Goal: Task Accomplishment & Management: Manage account settings

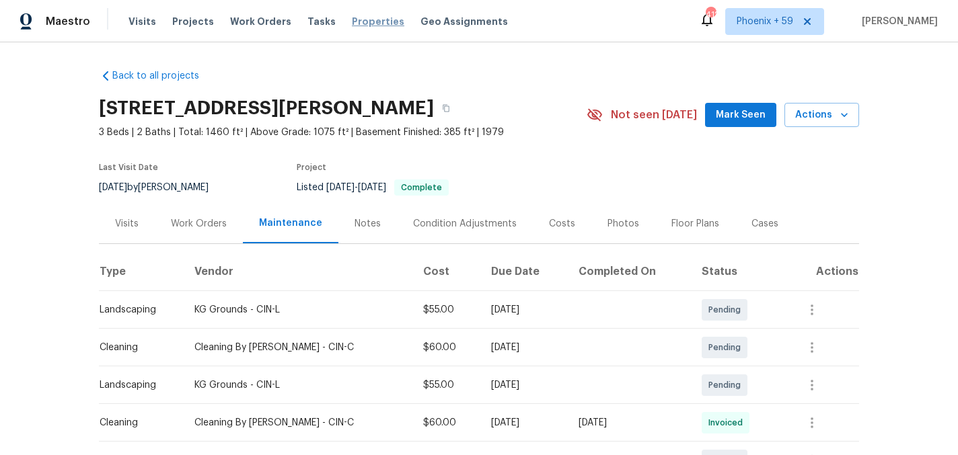
click at [352, 20] on span "Properties" at bounding box center [378, 21] width 52 height 13
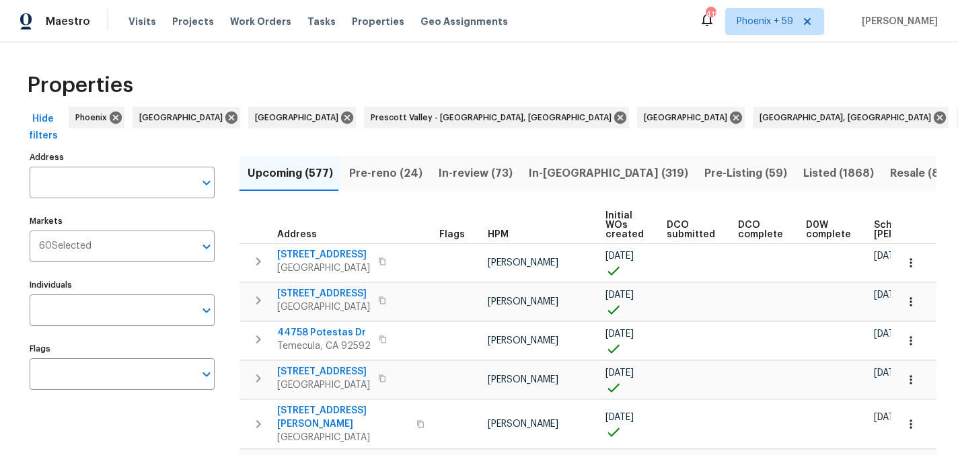
click at [127, 180] on input "Address" at bounding box center [112, 183] width 165 height 32
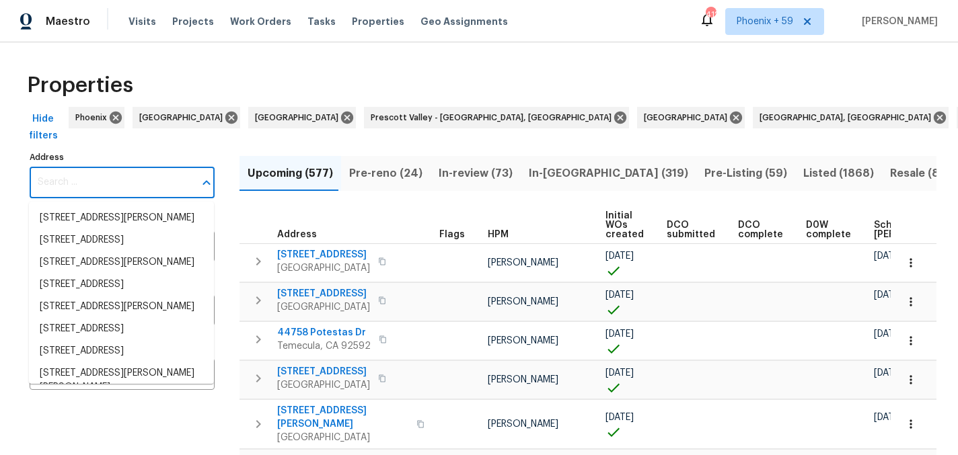
paste input "[STREET_ADDRESS][DATE]"
type input "[STREET_ADDRESS][DATE]"
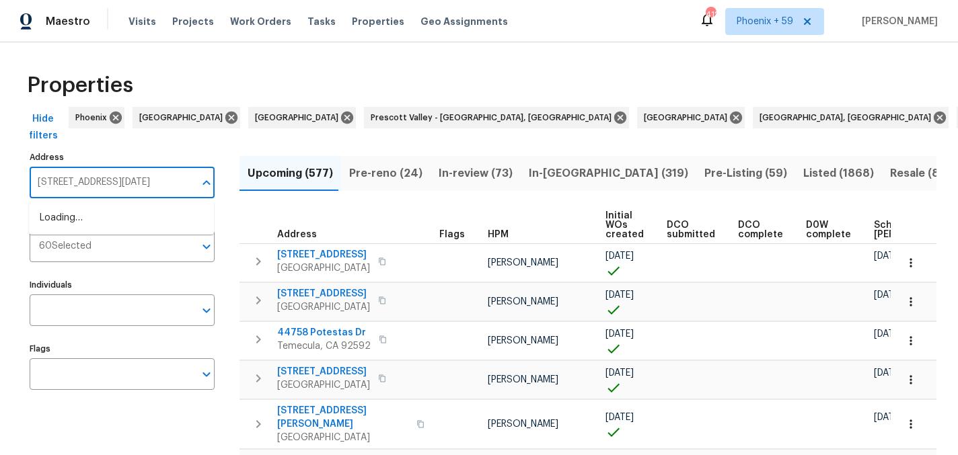
scroll to position [0, 20]
click at [123, 223] on li "6042 Hugo Dr Corpus Christi TX 78412" at bounding box center [121, 218] width 185 height 22
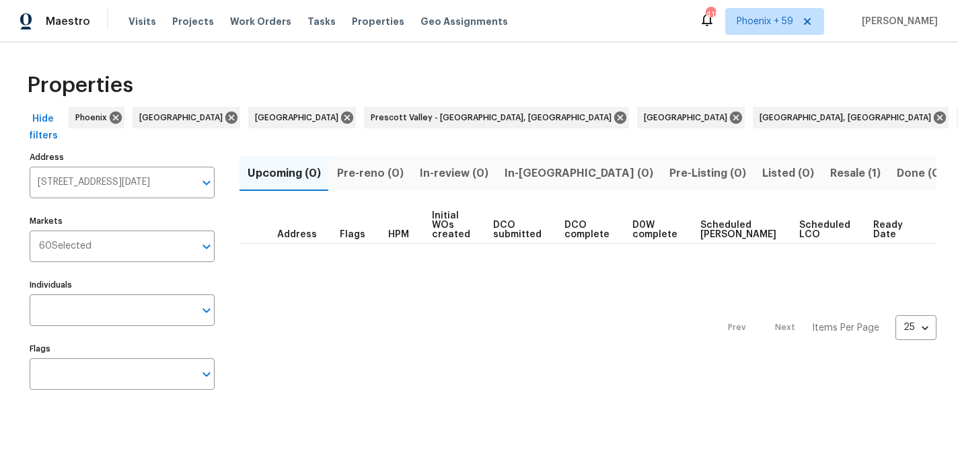
click at [830, 164] on span "Resale (1)" at bounding box center [855, 173] width 50 height 19
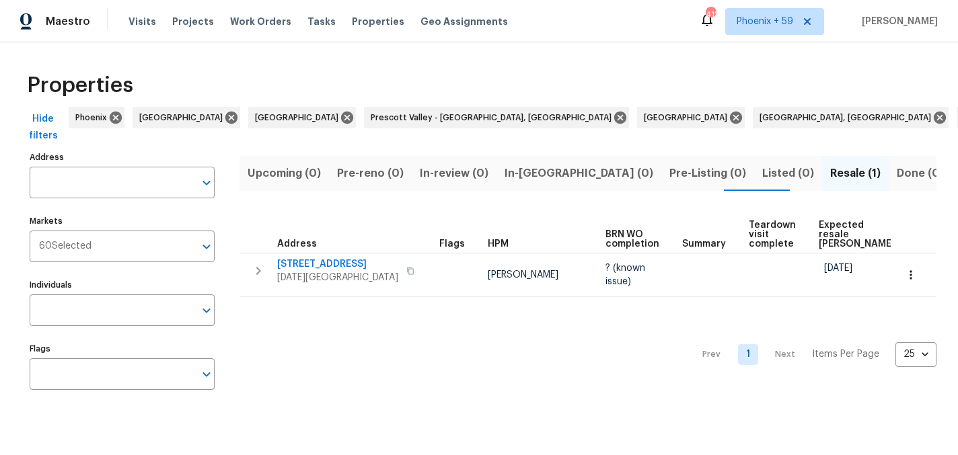
type input "6042 Hugo Dr Corpus Christi TX 78412"
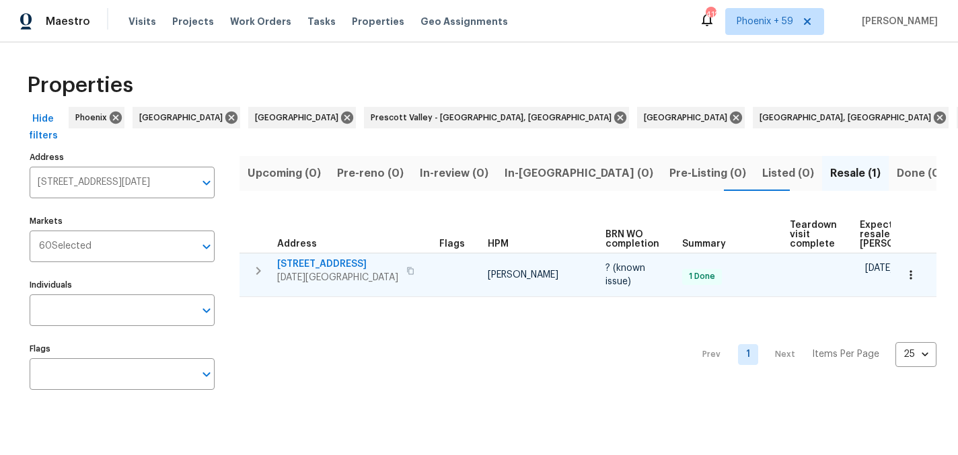
click at [313, 264] on span "6042 Hugo Dr" at bounding box center [337, 264] width 121 height 13
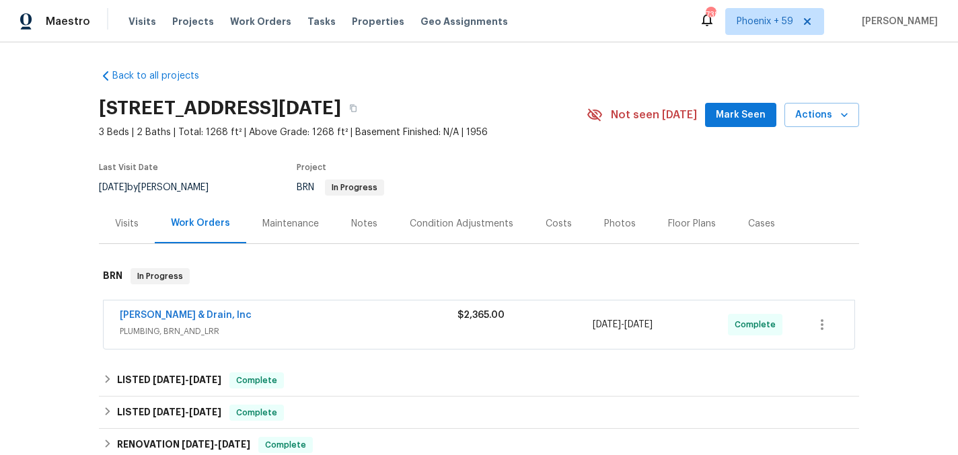
click at [299, 222] on div "Maintenance" at bounding box center [290, 223] width 56 height 13
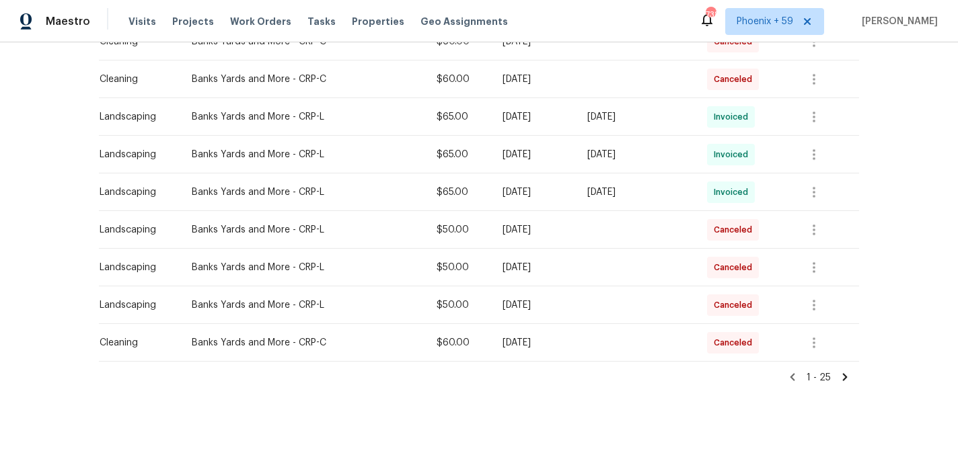
scroll to position [880, 0]
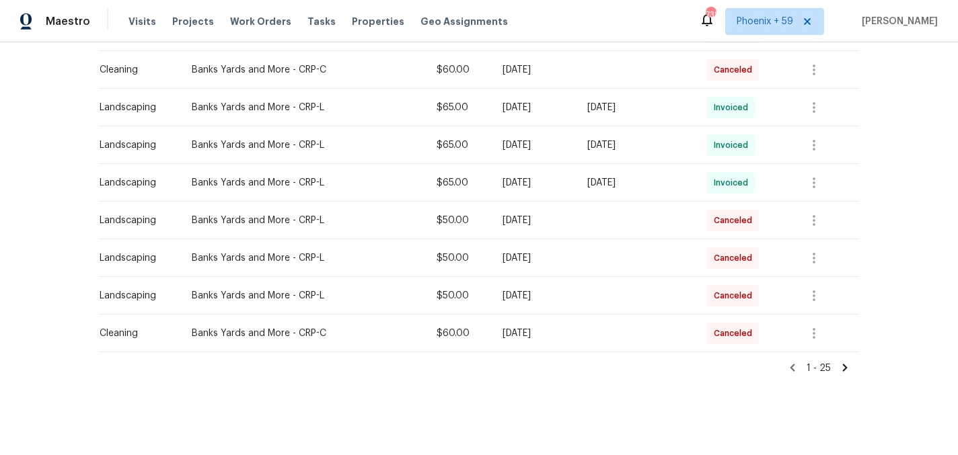
click at [846, 363] on icon at bounding box center [845, 368] width 12 height 12
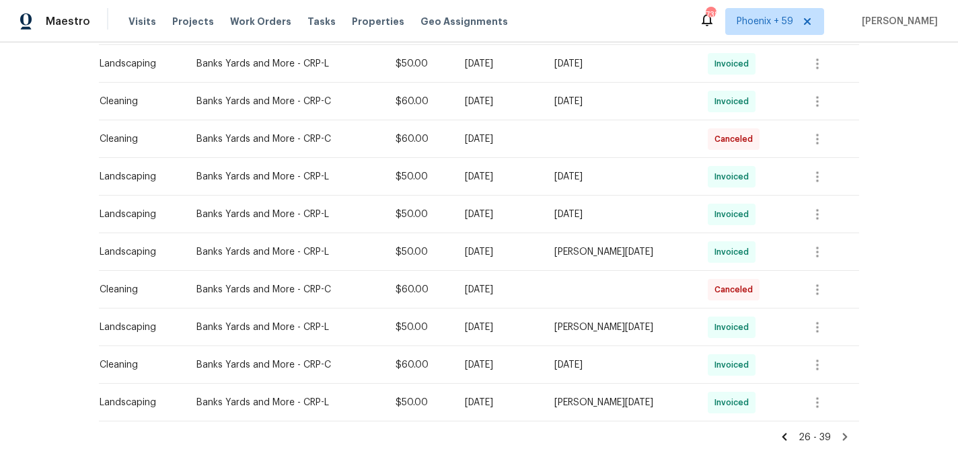
scroll to position [415, 0]
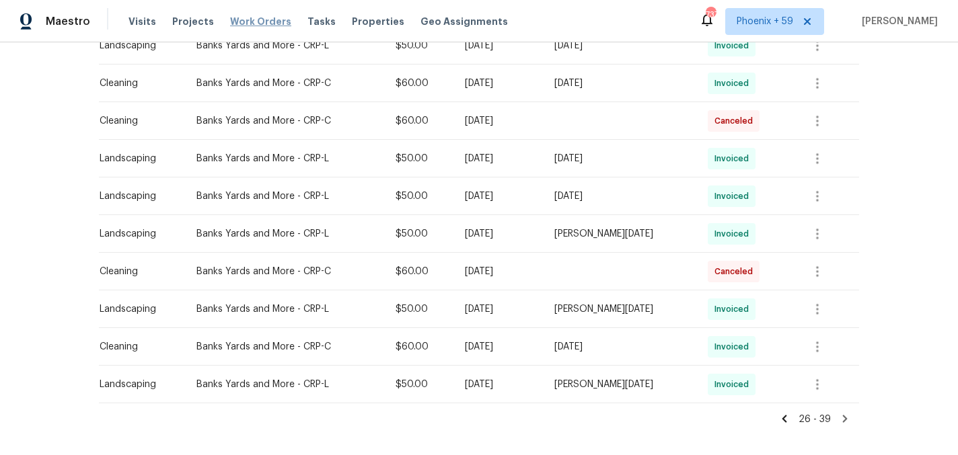
click at [264, 17] on span "Work Orders" at bounding box center [260, 21] width 61 height 13
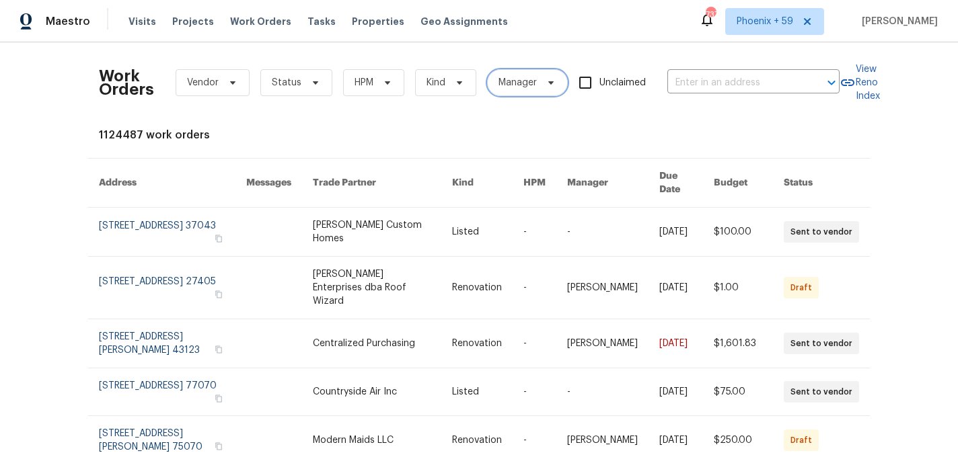
click at [529, 82] on span "Manager" at bounding box center [517, 82] width 38 height 13
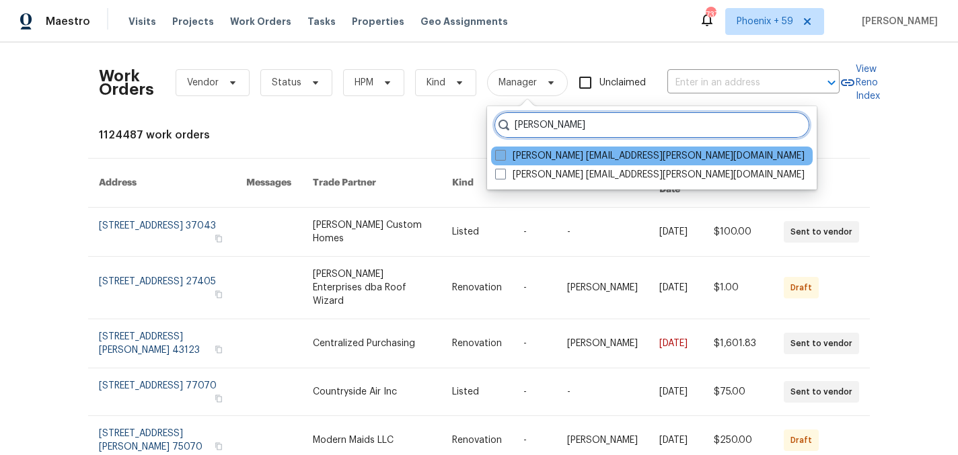
type input "[PERSON_NAME]"
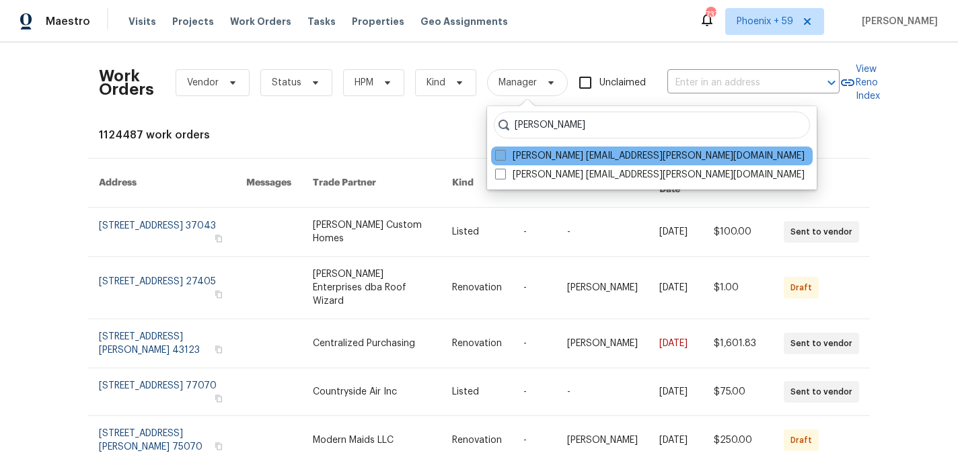
click at [593, 155] on label "[PERSON_NAME] [EMAIL_ADDRESS][PERSON_NAME][DOMAIN_NAME]" at bounding box center [649, 155] width 309 height 13
click at [504, 155] on input "[PERSON_NAME] [EMAIL_ADDRESS][PERSON_NAME][DOMAIN_NAME]" at bounding box center [499, 153] width 9 height 9
checkbox input "true"
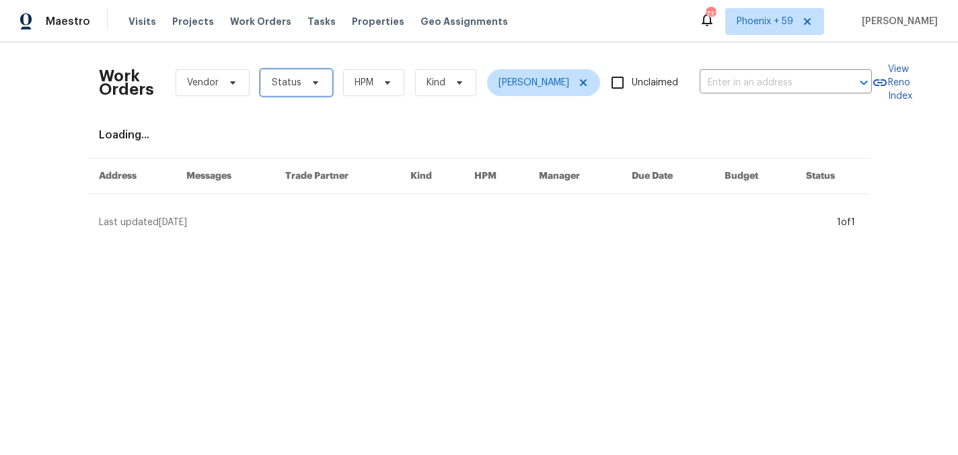
click at [277, 85] on span "Status" at bounding box center [287, 82] width 30 height 13
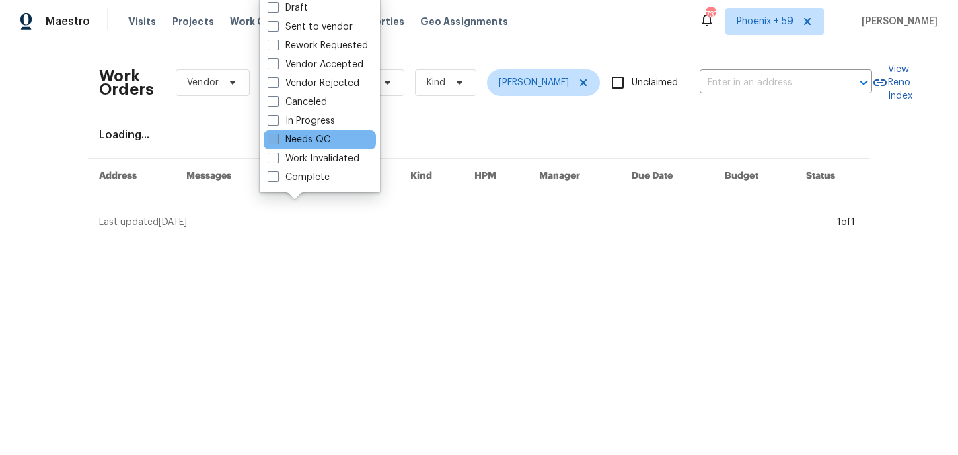
click at [306, 138] on label "Needs QC" at bounding box center [299, 139] width 63 height 13
click at [276, 138] on input "Needs QC" at bounding box center [272, 137] width 9 height 9
checkbox input "true"
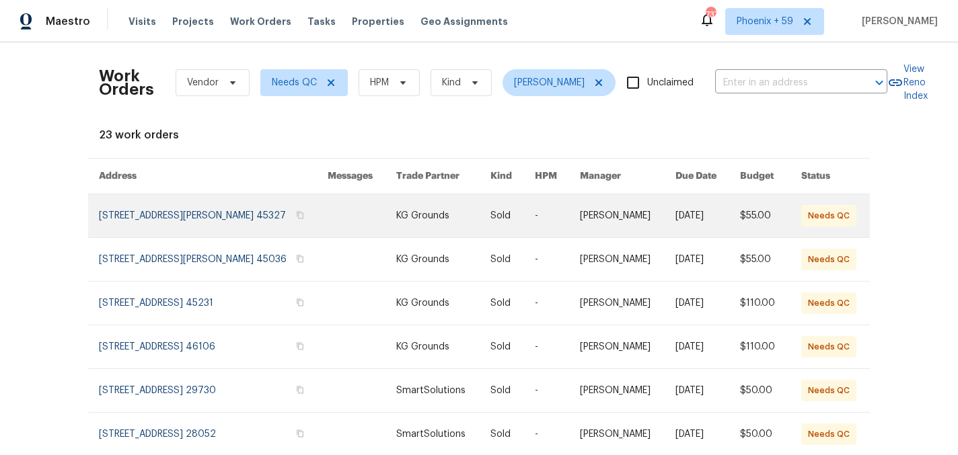
click at [264, 215] on link at bounding box center [213, 215] width 229 height 43
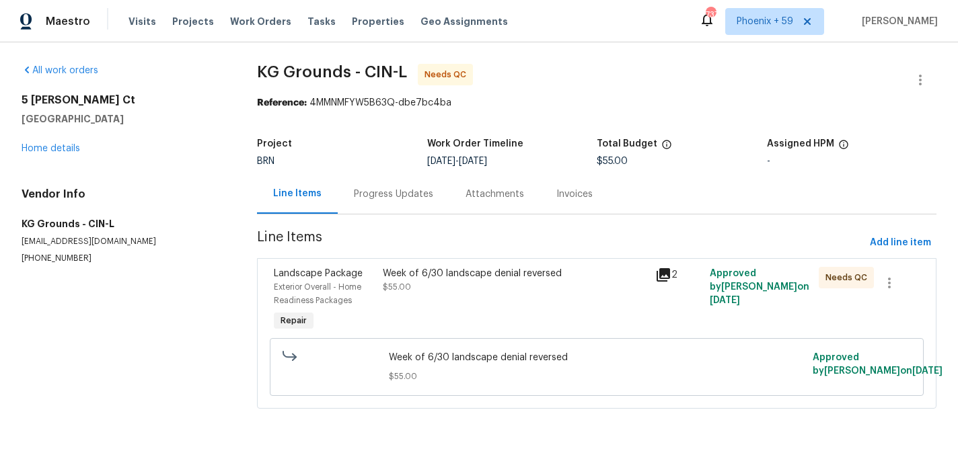
click at [483, 281] on div "Week of 6/30 landscape denial reversed $55.00" at bounding box center [515, 280] width 264 height 27
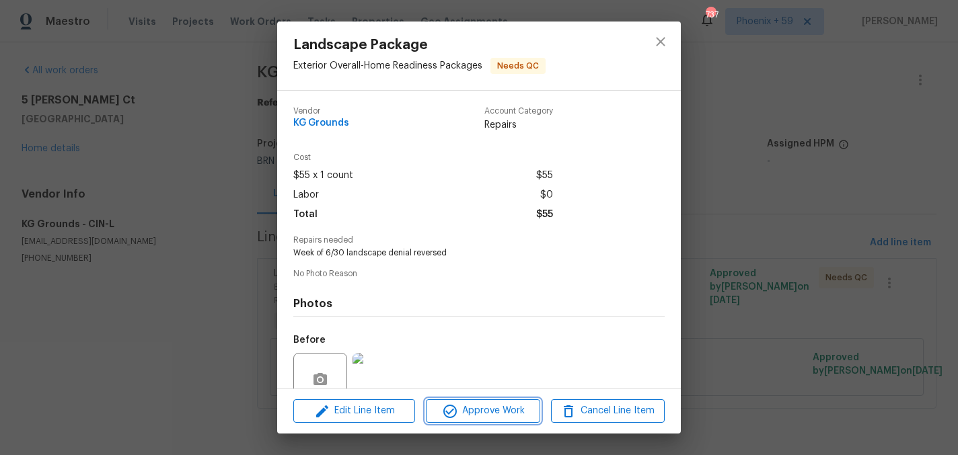
click at [506, 409] on span "Approve Work" at bounding box center [483, 411] width 106 height 17
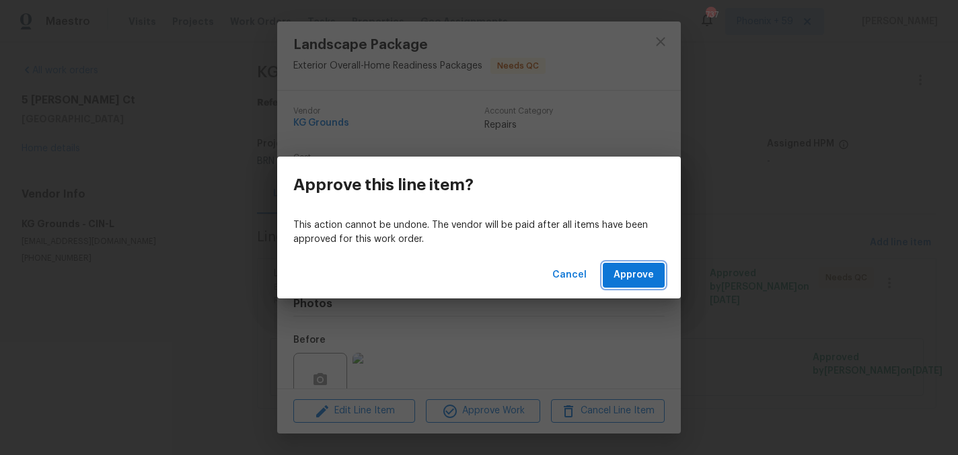
click at [615, 271] on span "Approve" at bounding box center [633, 275] width 40 height 17
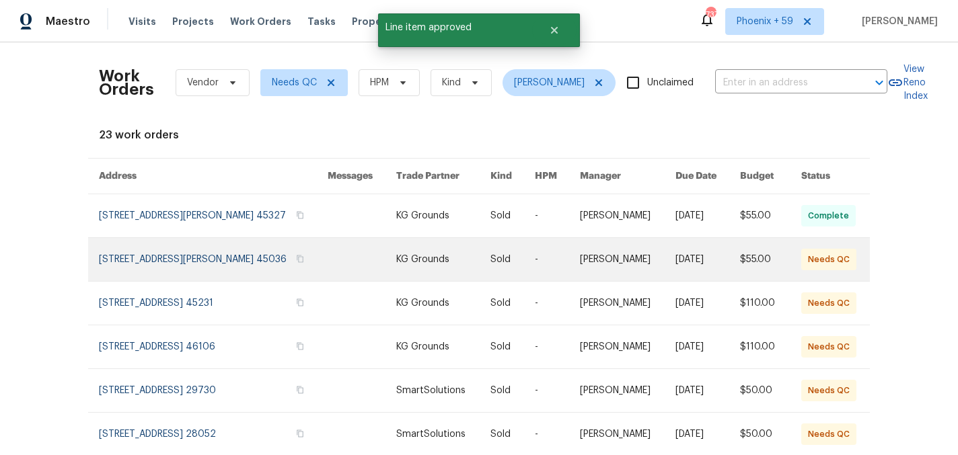
click at [214, 262] on link at bounding box center [213, 259] width 229 height 43
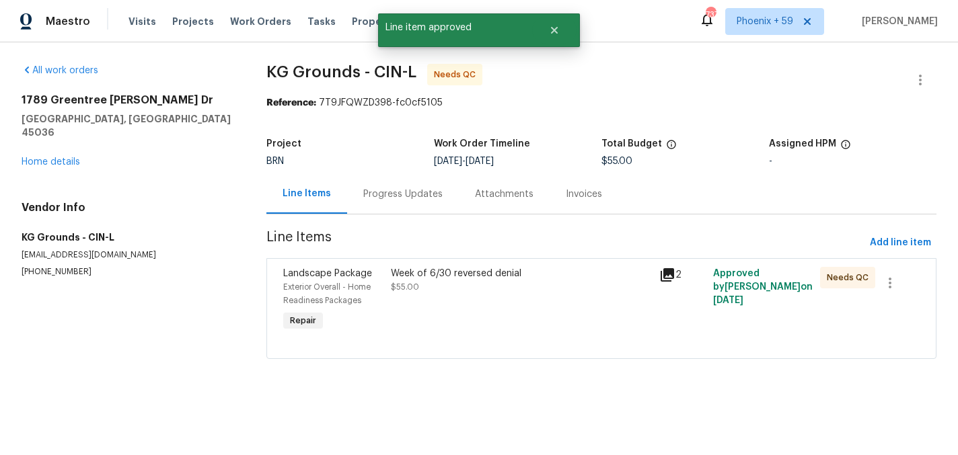
click at [475, 320] on div "Week of 6/30 reversed denial $55.00" at bounding box center [521, 300] width 268 height 75
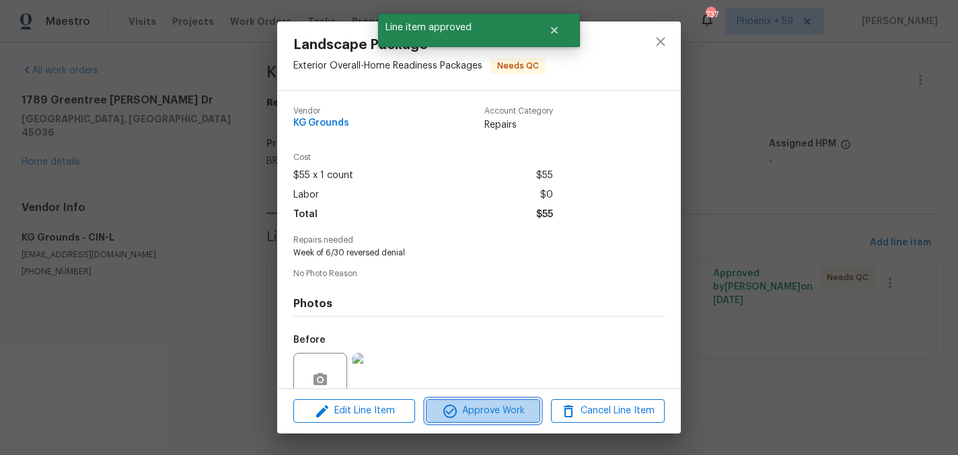
click at [523, 411] on span "Approve Work" at bounding box center [483, 411] width 106 height 17
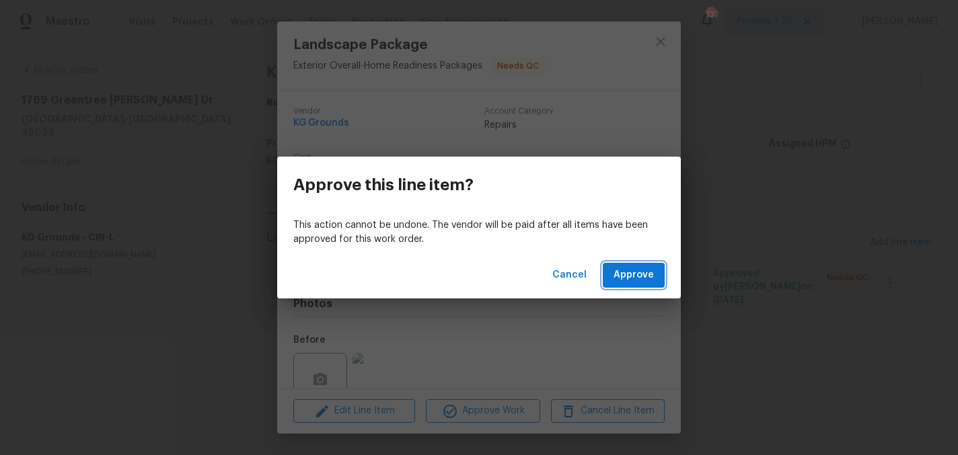
click at [636, 276] on span "Approve" at bounding box center [633, 275] width 40 height 17
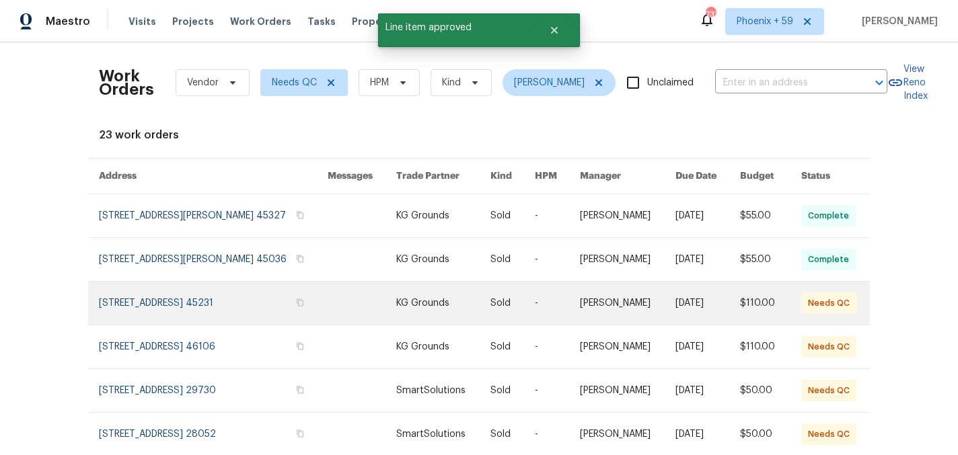
click at [219, 323] on link at bounding box center [213, 303] width 229 height 43
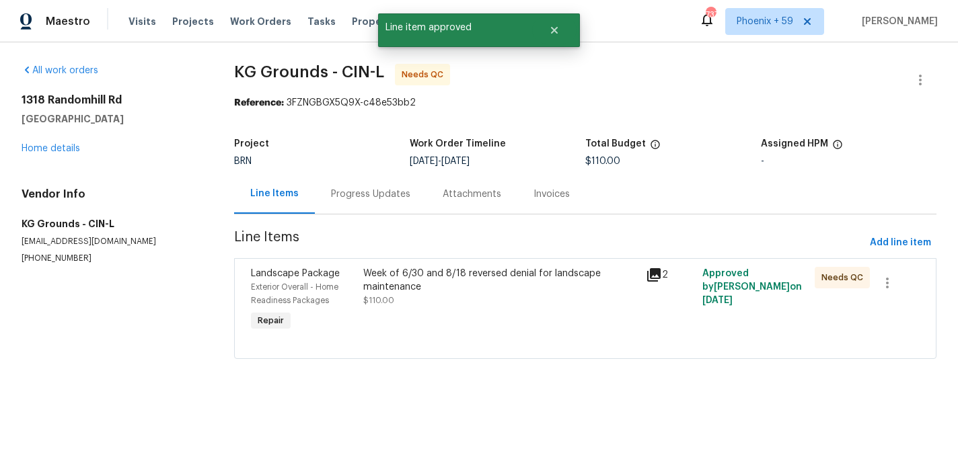
click at [455, 341] on div at bounding box center [585, 342] width 669 height 16
click at [430, 275] on div "Week of 6/30 and 8/18 reversed denial for landscape maintenance" at bounding box center [500, 280] width 274 height 27
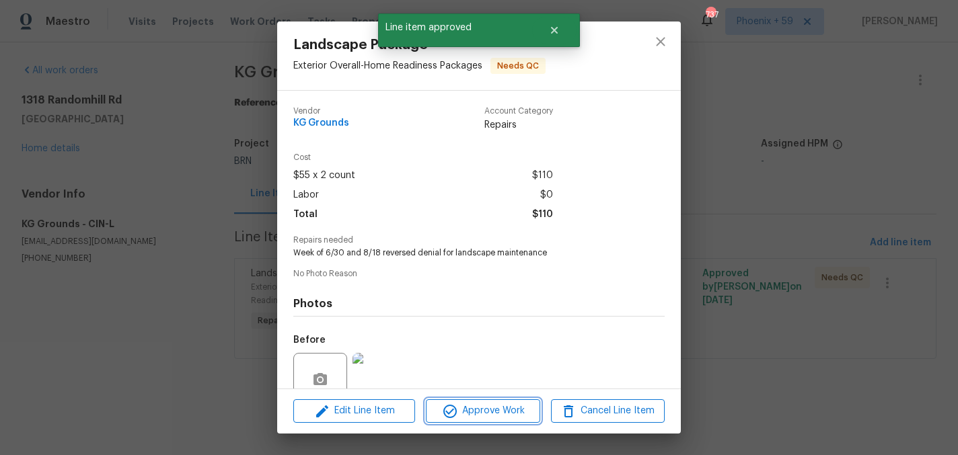
click at [472, 406] on span "Approve Work" at bounding box center [483, 411] width 106 height 17
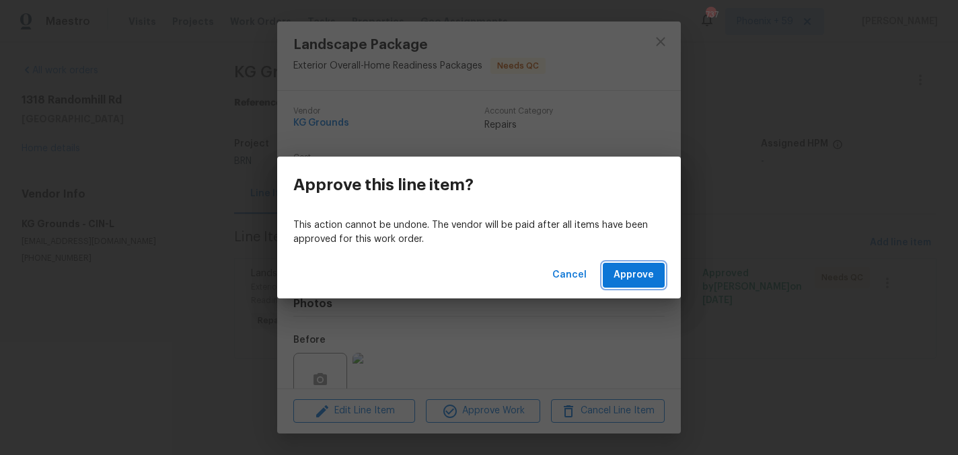
click at [627, 278] on span "Approve" at bounding box center [633, 275] width 40 height 17
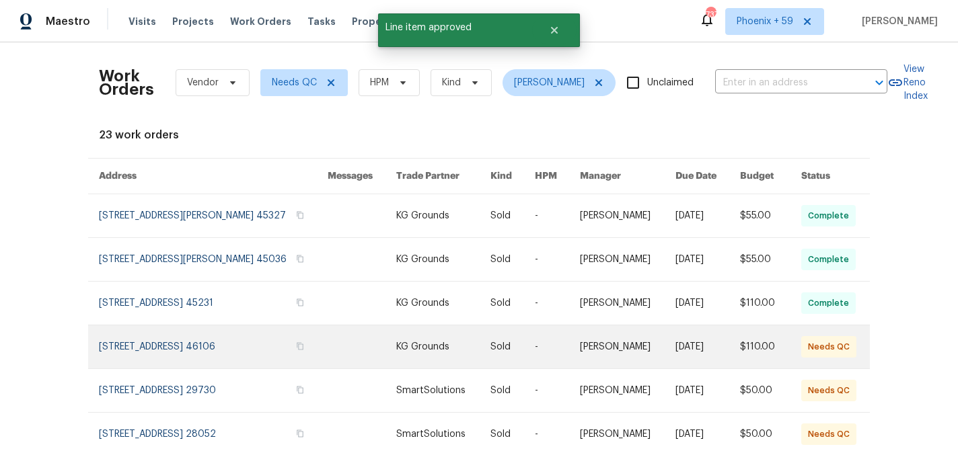
click at [262, 365] on link at bounding box center [213, 347] width 229 height 43
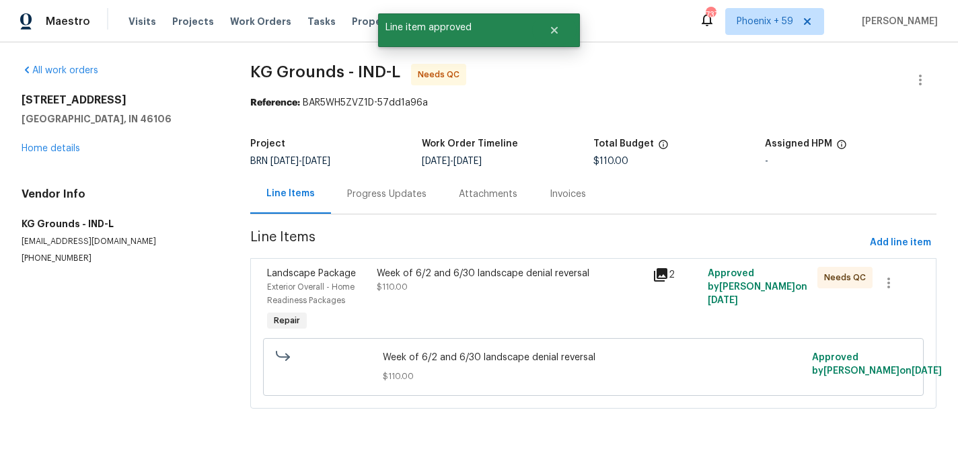
click at [470, 285] on div "Week of 6/2 and 6/30 landscape denial reversal $110.00" at bounding box center [510, 280] width 267 height 27
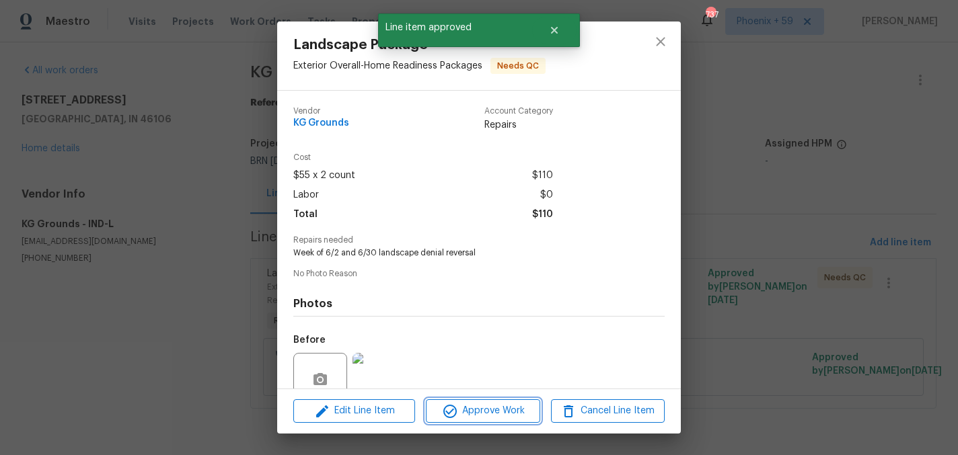
click at [472, 416] on span "Approve Work" at bounding box center [483, 411] width 106 height 17
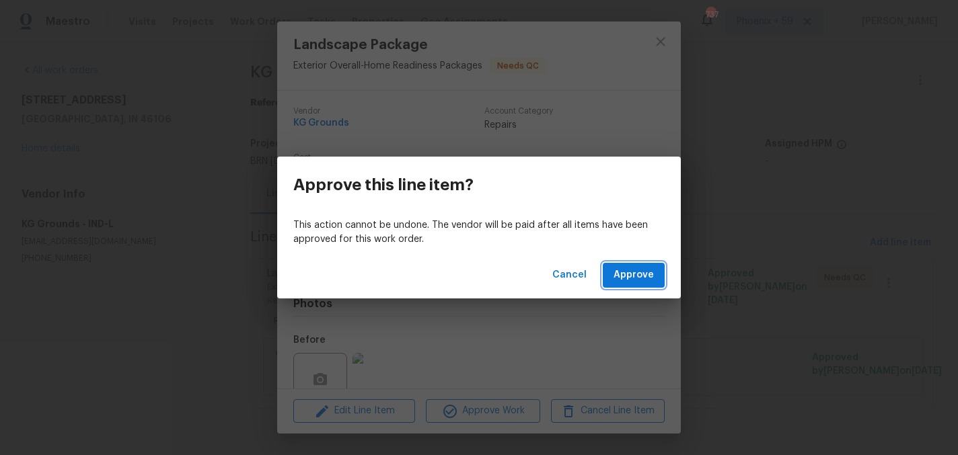
click at [625, 270] on span "Approve" at bounding box center [633, 275] width 40 height 17
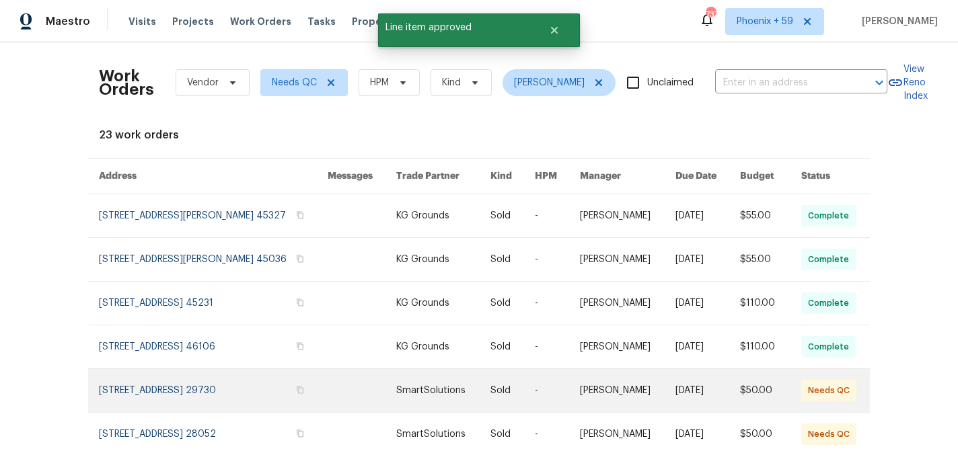
click at [340, 395] on link at bounding box center [362, 390] width 69 height 43
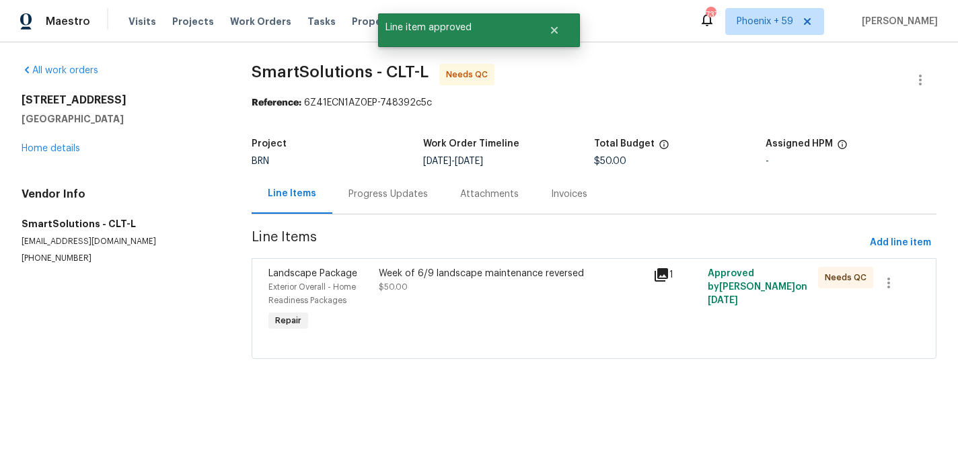
click at [482, 303] on div "Week of 6/9 landscape maintenance reversed $50.00" at bounding box center [512, 300] width 274 height 75
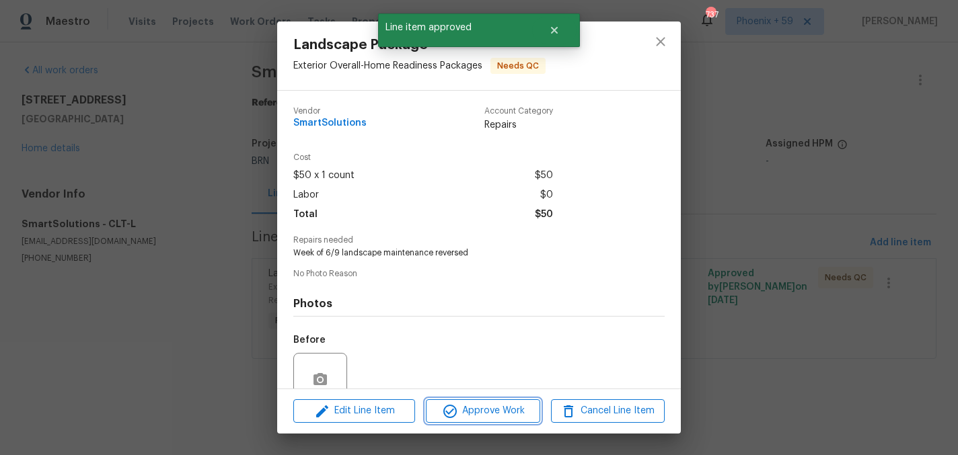
click at [506, 411] on span "Approve Work" at bounding box center [483, 411] width 106 height 17
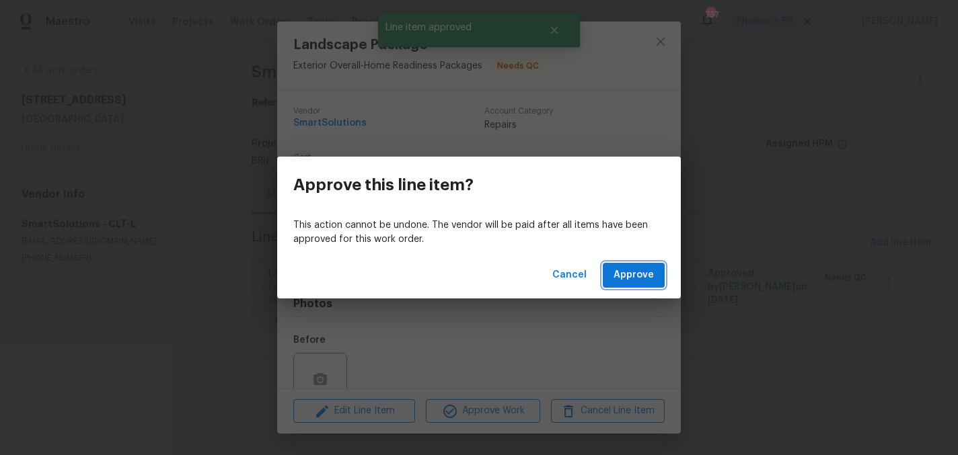
click at [621, 271] on span "Approve" at bounding box center [633, 275] width 40 height 17
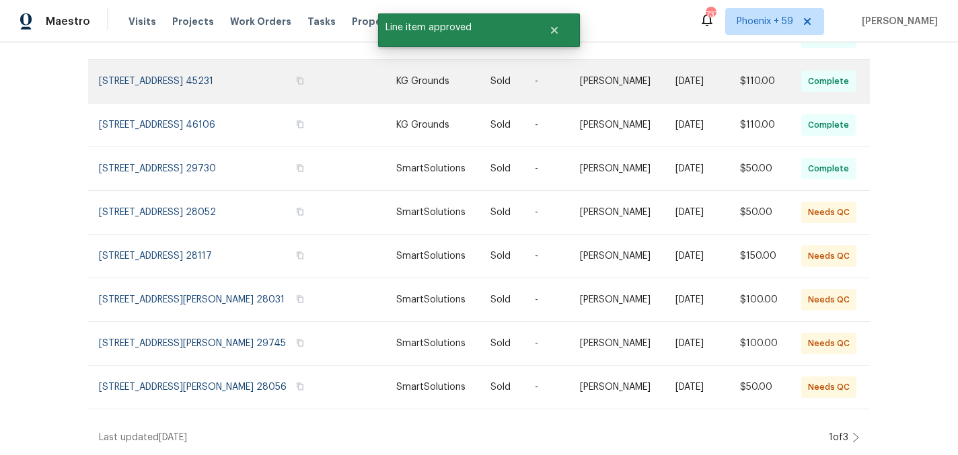
scroll to position [276, 0]
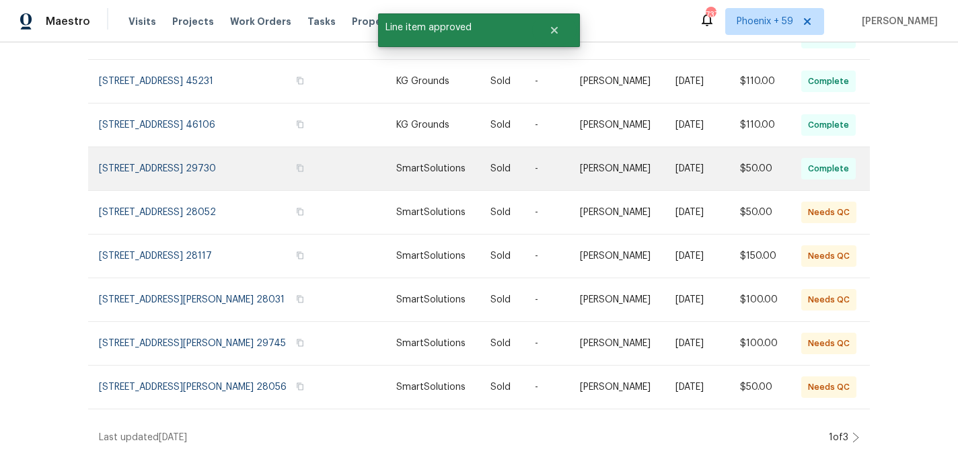
click at [335, 147] on link at bounding box center [362, 168] width 69 height 43
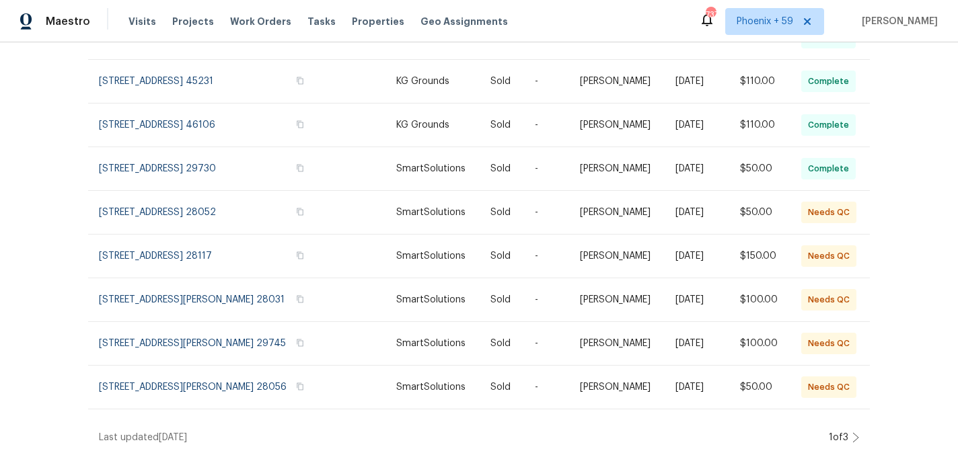
scroll to position [276, 0]
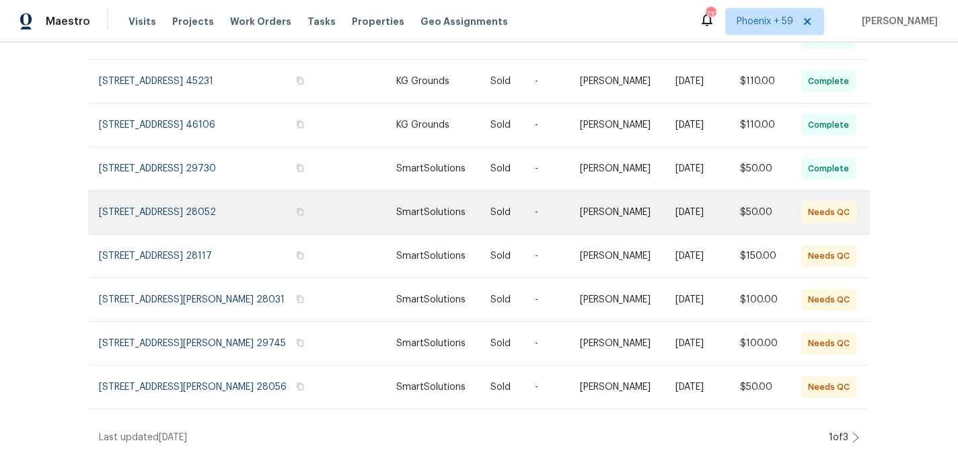
click at [338, 191] on link at bounding box center [362, 212] width 69 height 43
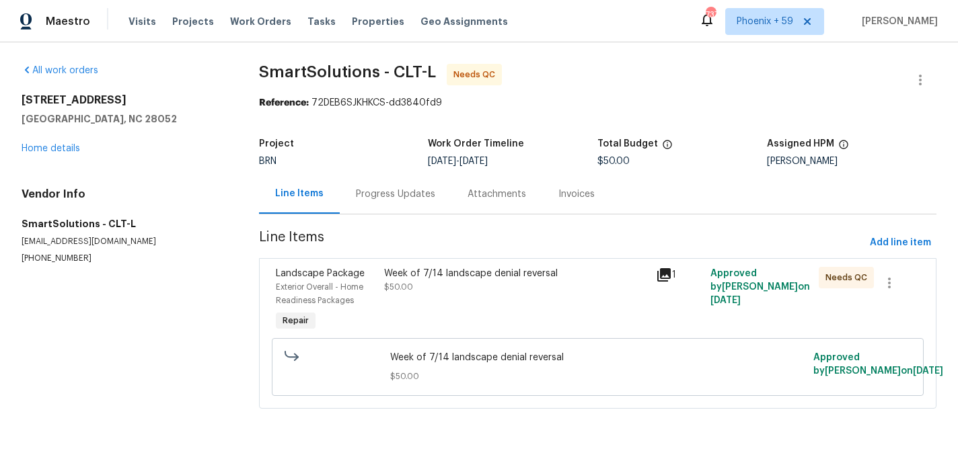
click at [435, 317] on div "Week of 7/14 landscape denial reversal $50.00" at bounding box center [516, 300] width 272 height 75
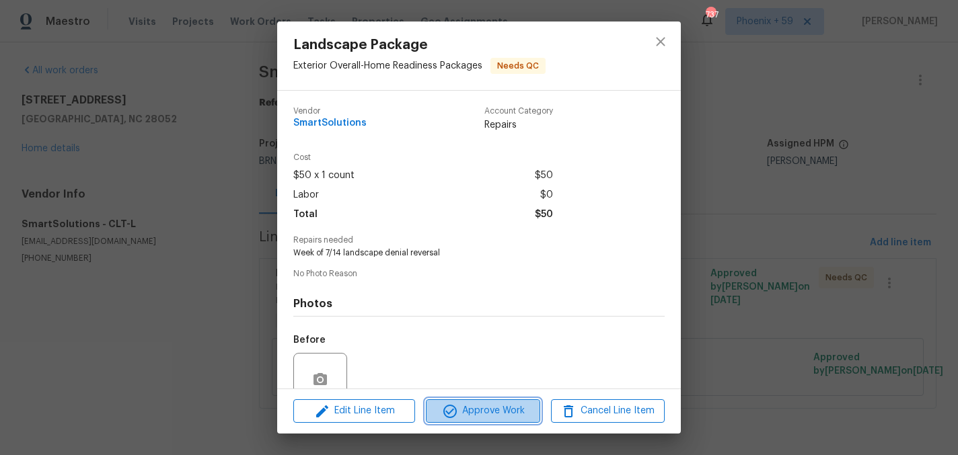
click at [464, 403] on span "Approve Work" at bounding box center [483, 411] width 106 height 17
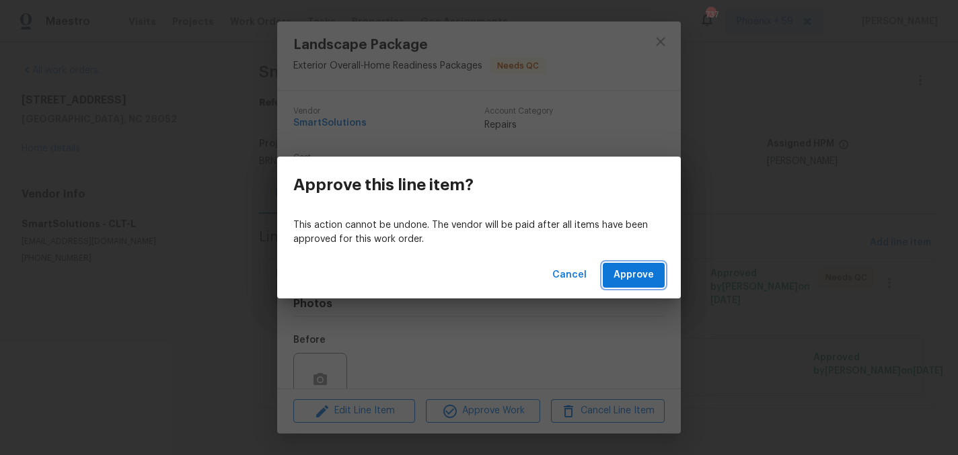
click at [633, 271] on span "Approve" at bounding box center [633, 275] width 40 height 17
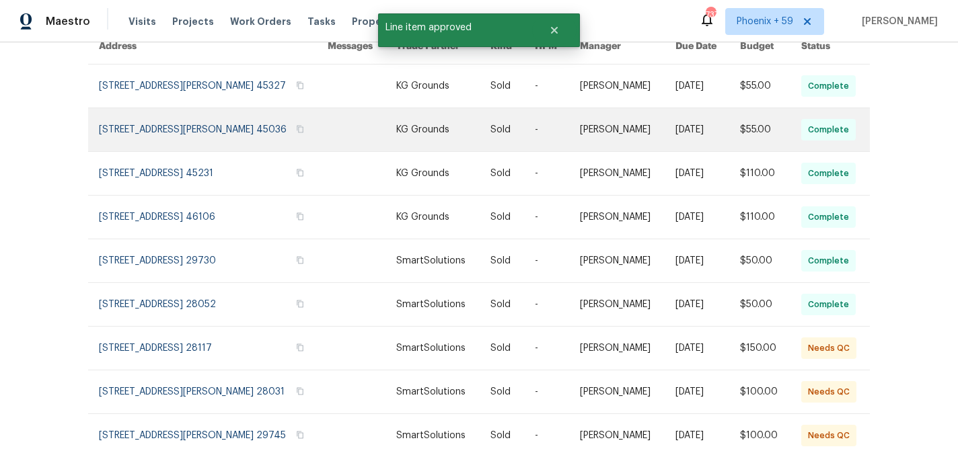
scroll to position [276, 0]
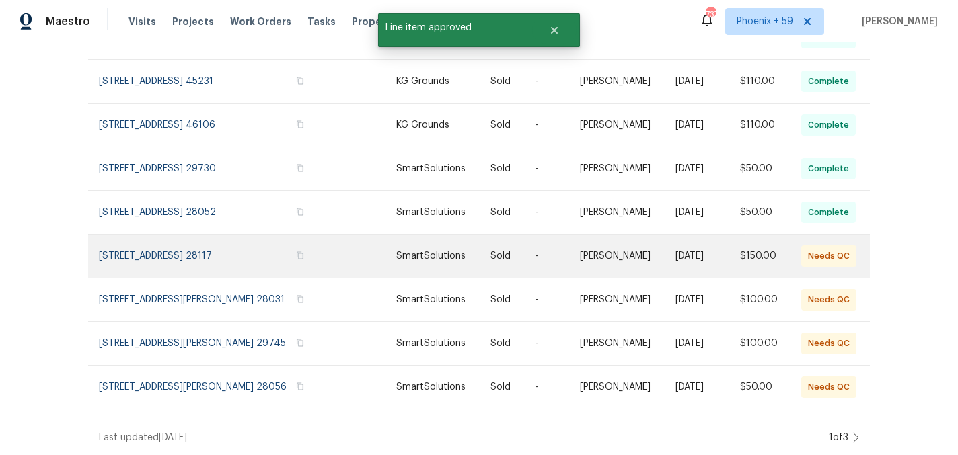
click at [344, 252] on link at bounding box center [362, 256] width 69 height 43
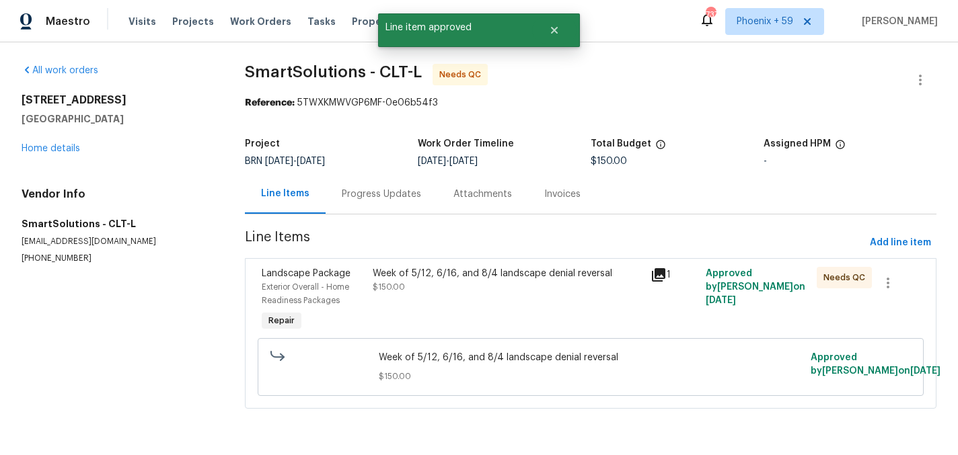
click at [455, 331] on div "Week of 5/12, 6/16, and 8/4 landscape denial reversal $150.00" at bounding box center [507, 300] width 277 height 75
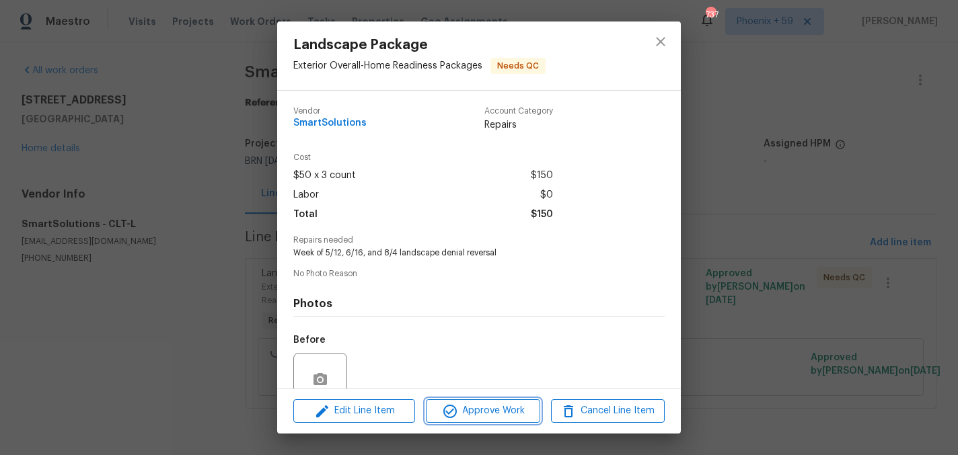
click at [478, 410] on span "Approve Work" at bounding box center [483, 411] width 106 height 17
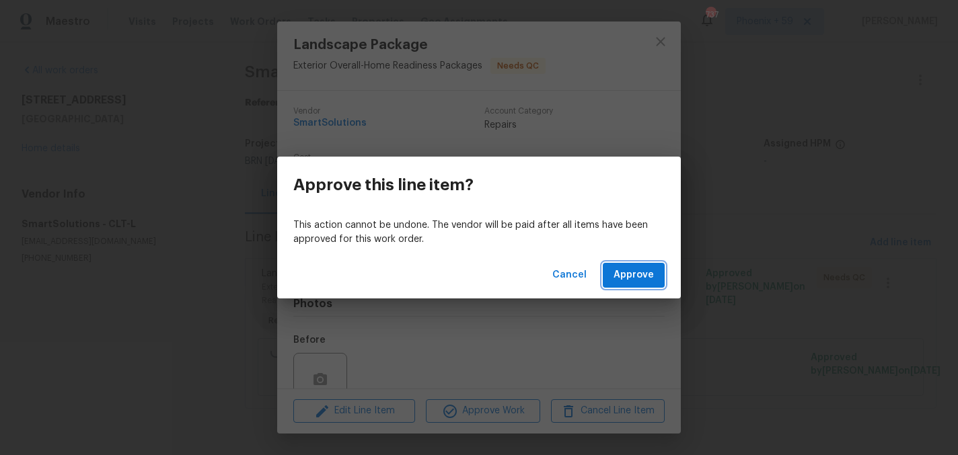
click at [626, 278] on span "Approve" at bounding box center [633, 275] width 40 height 17
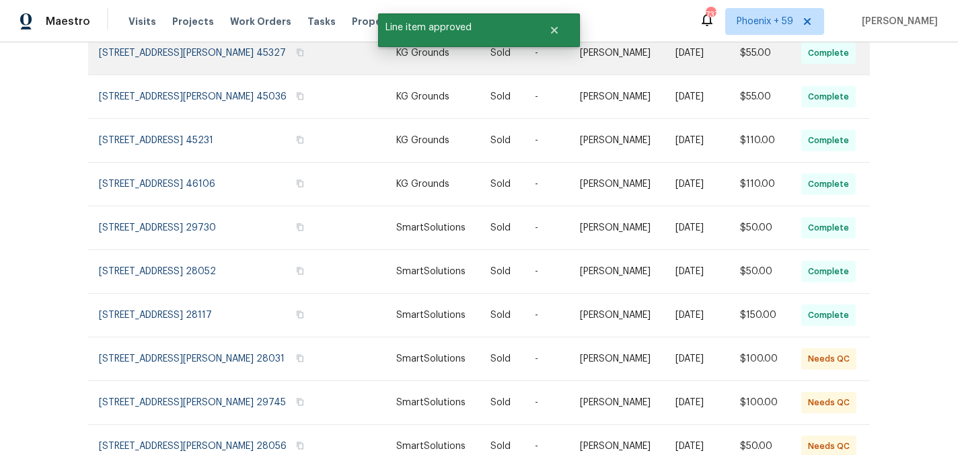
scroll to position [276, 0]
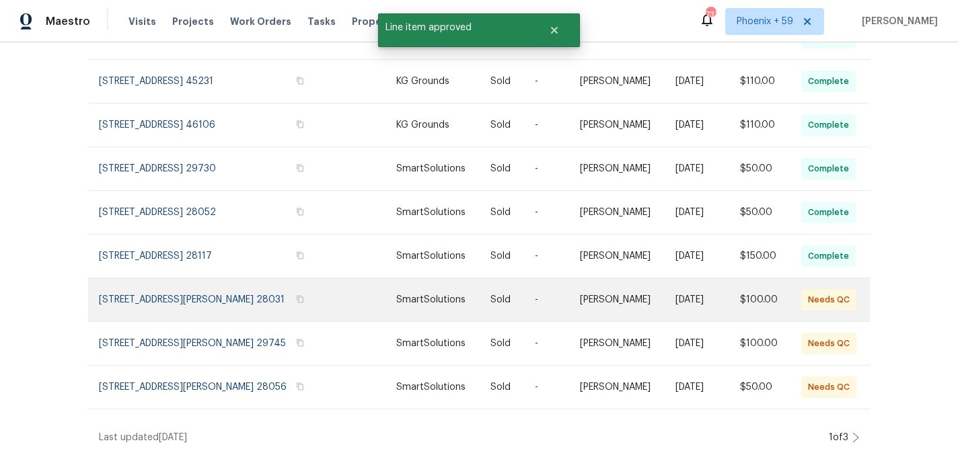
click at [326, 295] on td at bounding box center [351, 300] width 69 height 44
click at [219, 279] on link at bounding box center [213, 299] width 229 height 43
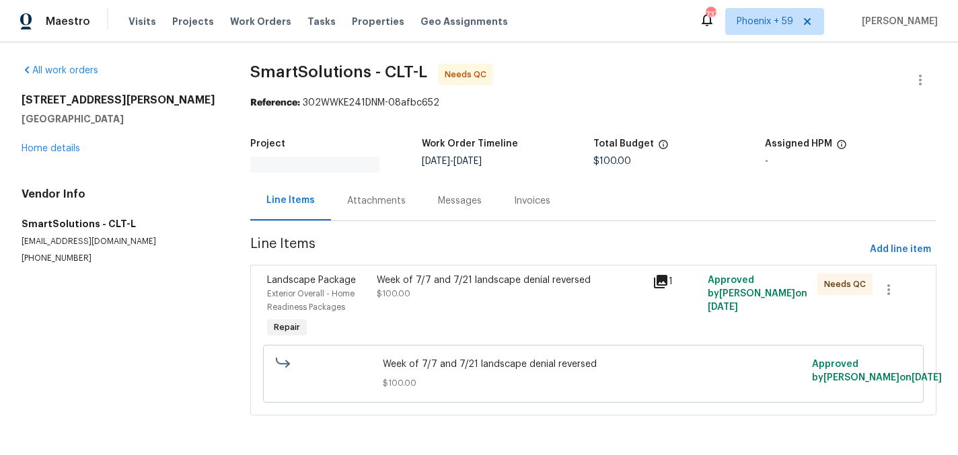
click at [506, 293] on div "Week of 7/7 and 7/21 landscape denial reversed $100.00" at bounding box center [510, 287] width 267 height 27
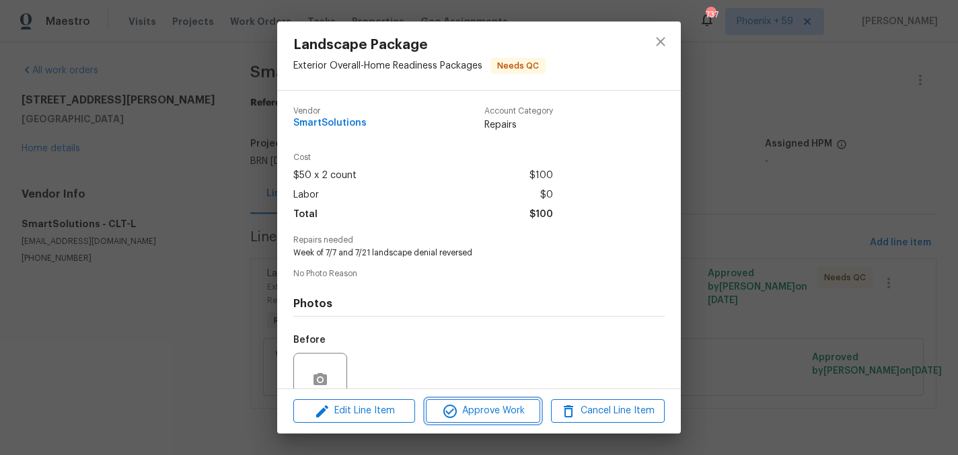
click at [508, 409] on span "Approve Work" at bounding box center [483, 411] width 106 height 17
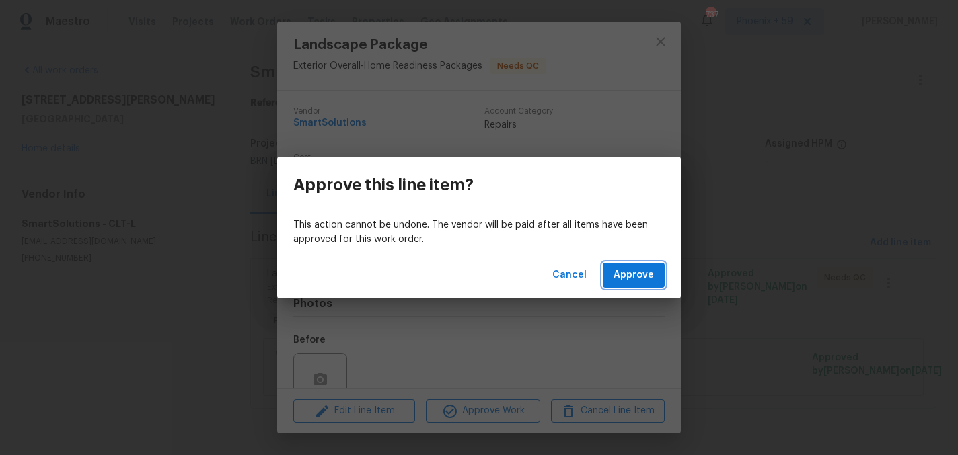
click at [628, 277] on span "Approve" at bounding box center [633, 275] width 40 height 17
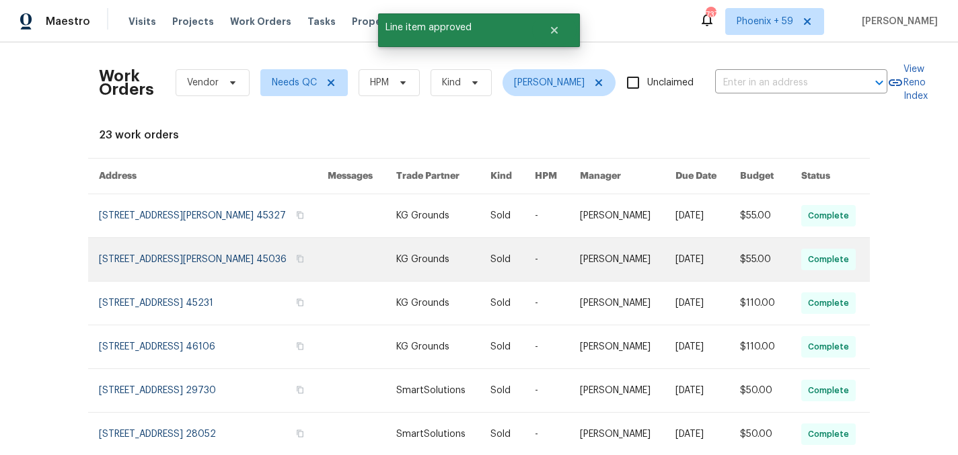
scroll to position [276, 0]
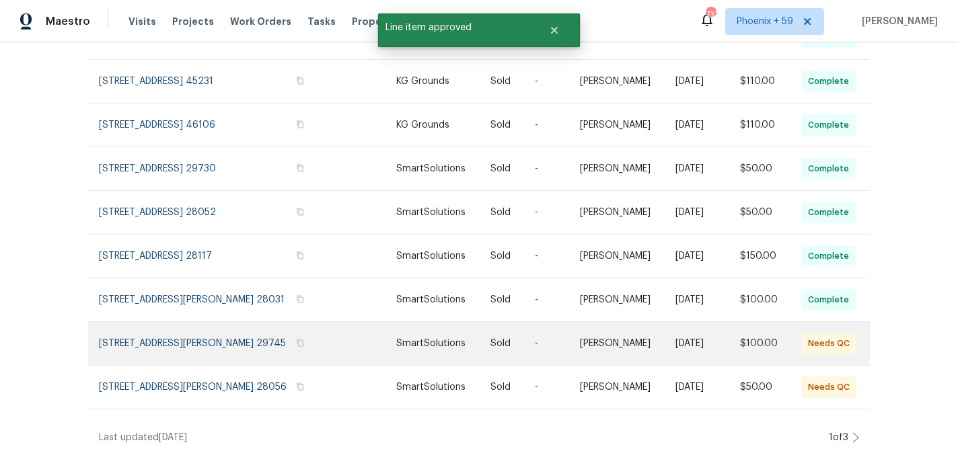
click at [331, 340] on link at bounding box center [362, 343] width 69 height 43
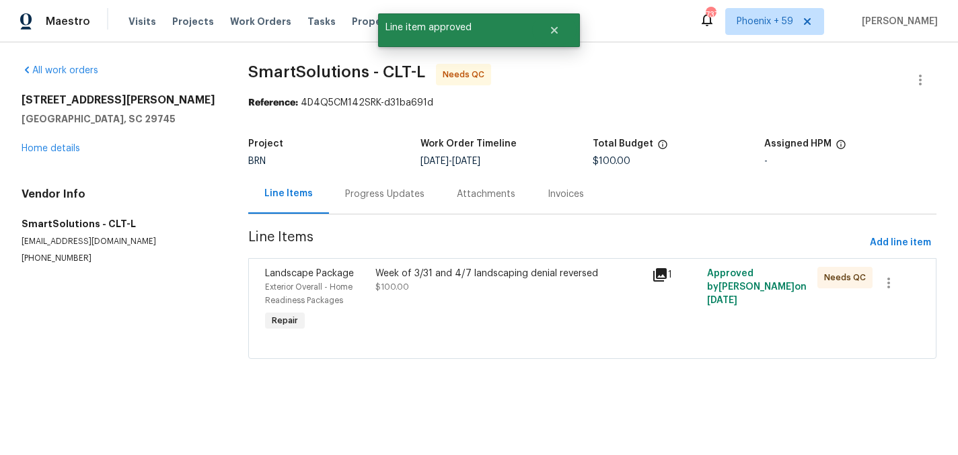
click at [406, 319] on div "Week of 3/31 and 4/7 landscaping denial reversed $100.00" at bounding box center [509, 300] width 276 height 75
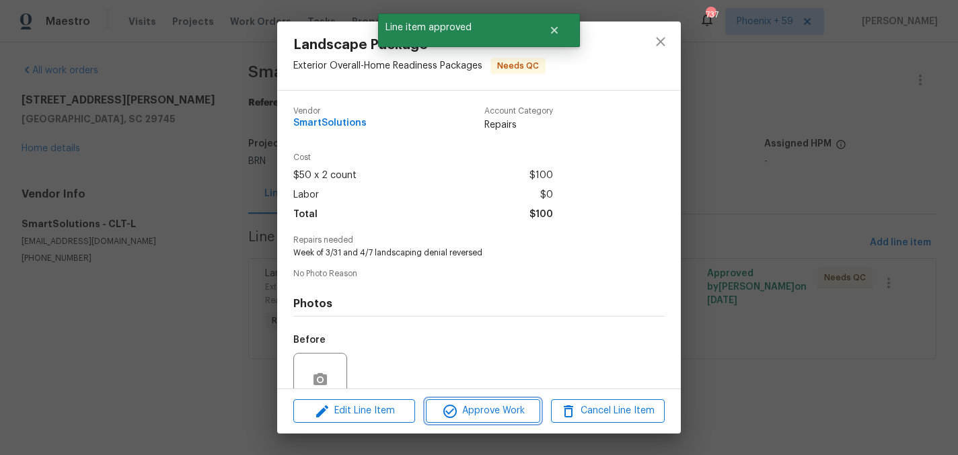
click at [457, 418] on icon "button" at bounding box center [450, 412] width 16 height 16
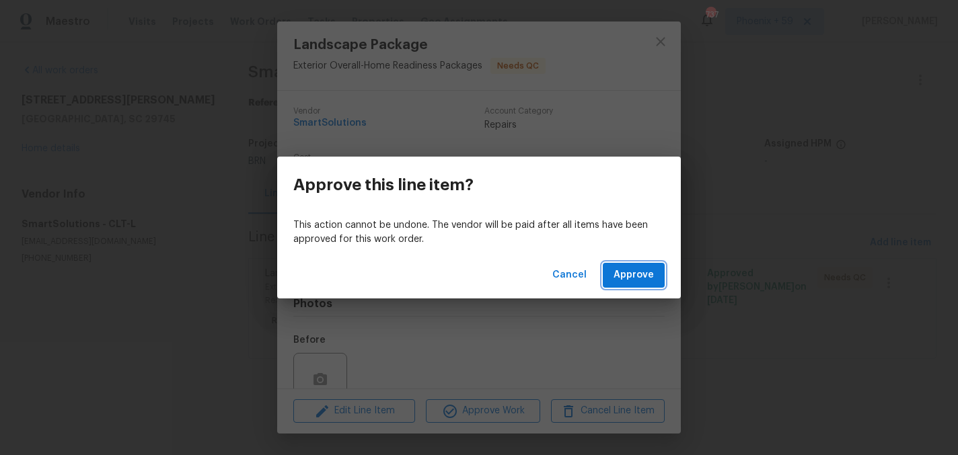
click at [626, 280] on span "Approve" at bounding box center [633, 275] width 40 height 17
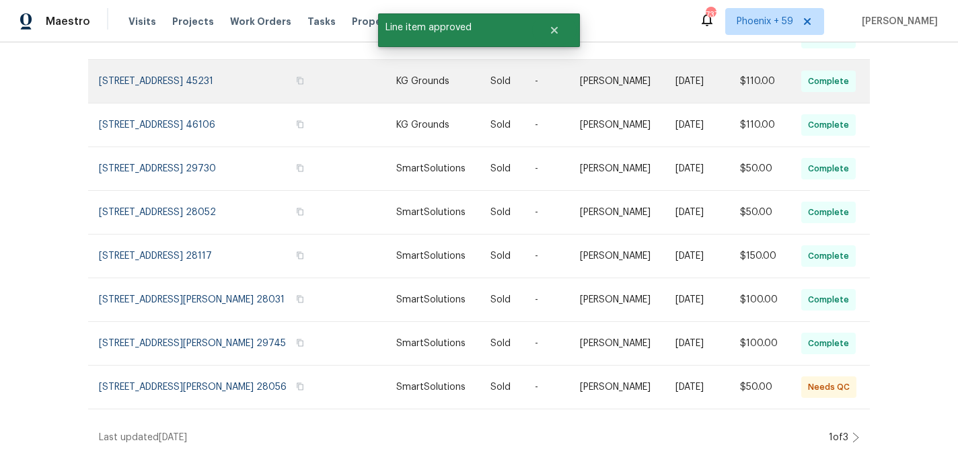
scroll to position [276, 0]
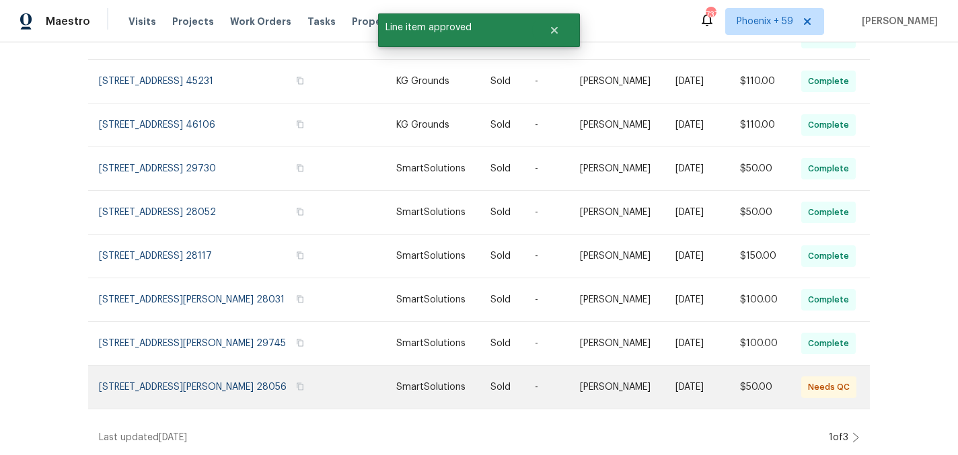
click at [371, 385] on link at bounding box center [362, 387] width 69 height 43
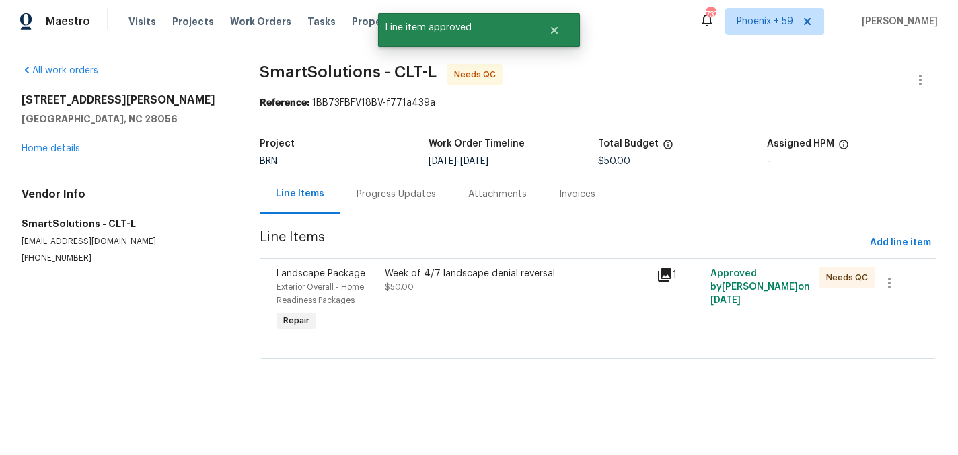
click at [443, 288] on div "Week of 4/7 landscape denial reversal $50.00" at bounding box center [516, 280] width 263 height 27
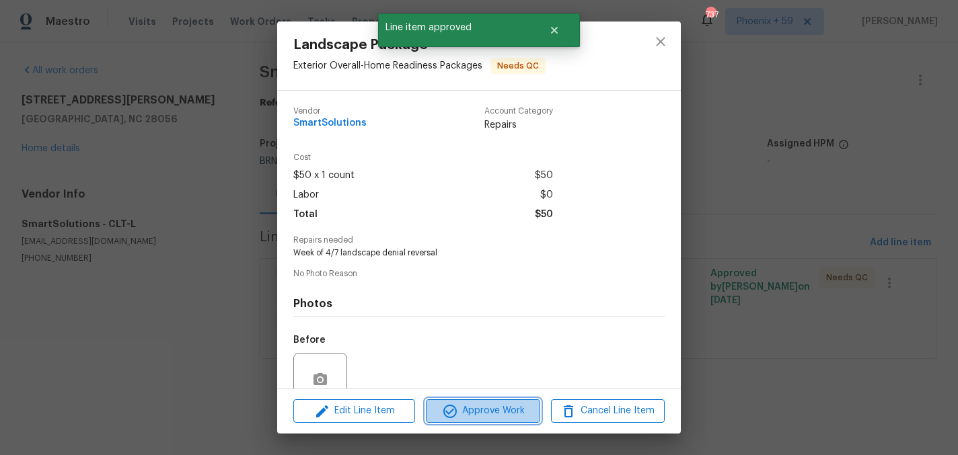
click at [477, 409] on span "Approve Work" at bounding box center [483, 411] width 106 height 17
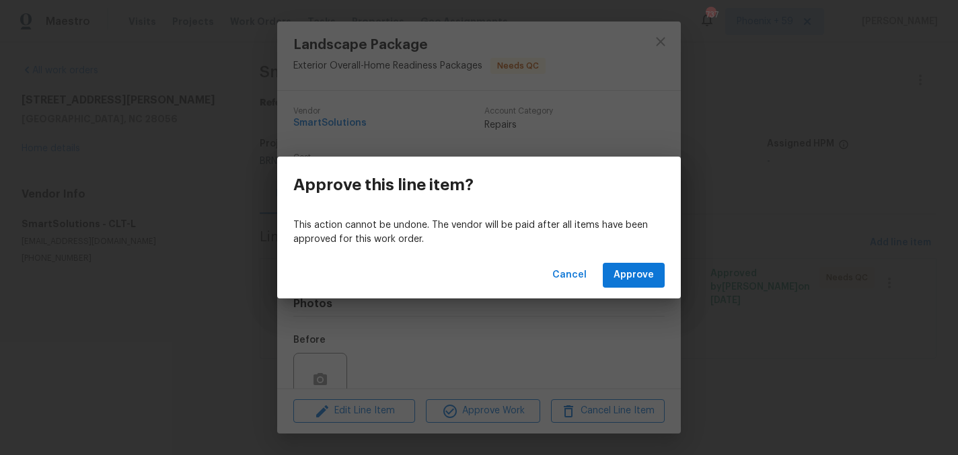
click at [646, 262] on div "Cancel Approve" at bounding box center [479, 275] width 404 height 46
click at [643, 270] on span "Approve" at bounding box center [633, 275] width 40 height 17
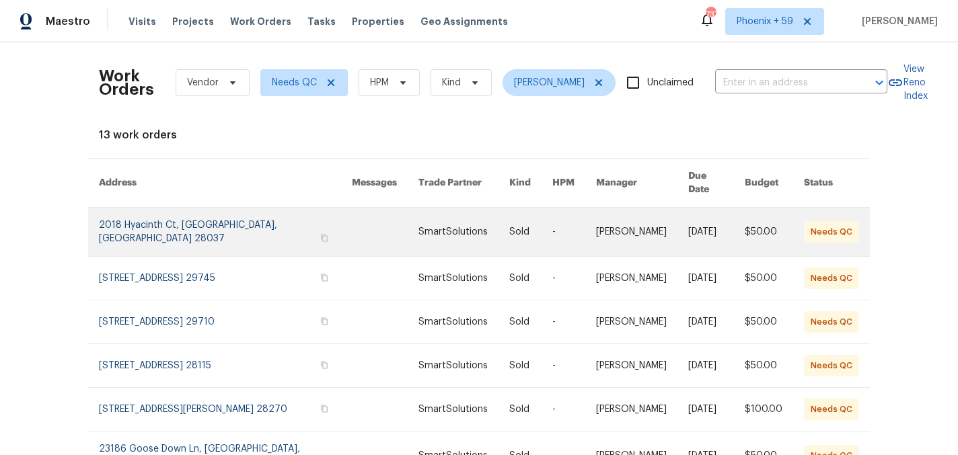
scroll to position [276, 0]
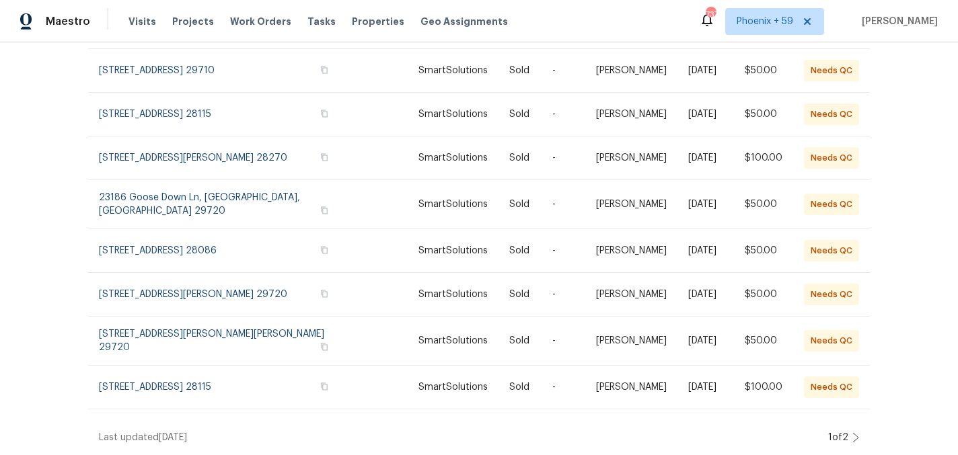
click at [854, 437] on icon at bounding box center [855, 437] width 7 height 11
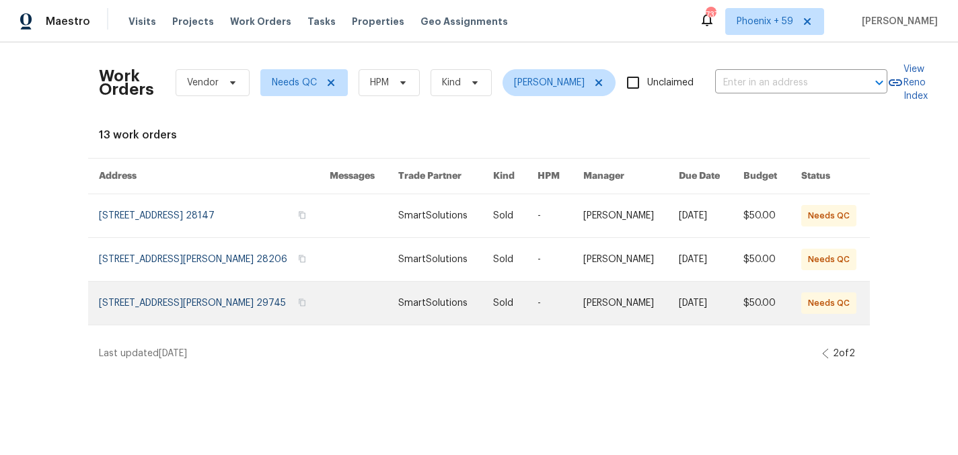
click at [209, 299] on link at bounding box center [214, 303] width 231 height 43
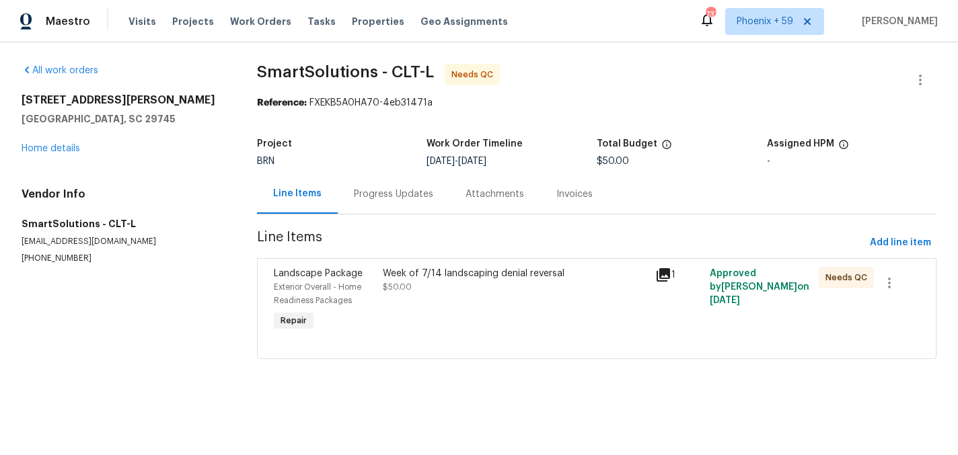
click at [434, 303] on div "Week of 7/14 landscaping denial reversal $50.00" at bounding box center [515, 300] width 272 height 75
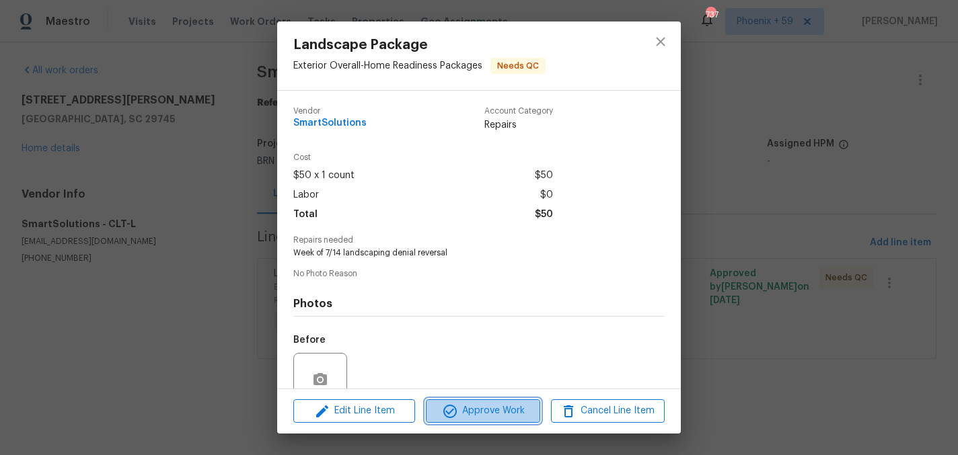
click at [481, 410] on span "Approve Work" at bounding box center [483, 411] width 106 height 17
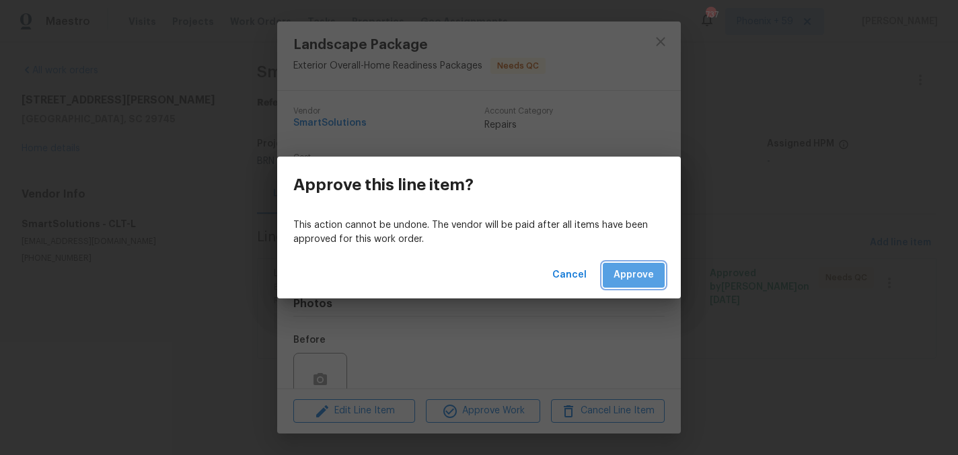
click at [646, 282] on span "Approve" at bounding box center [633, 275] width 40 height 17
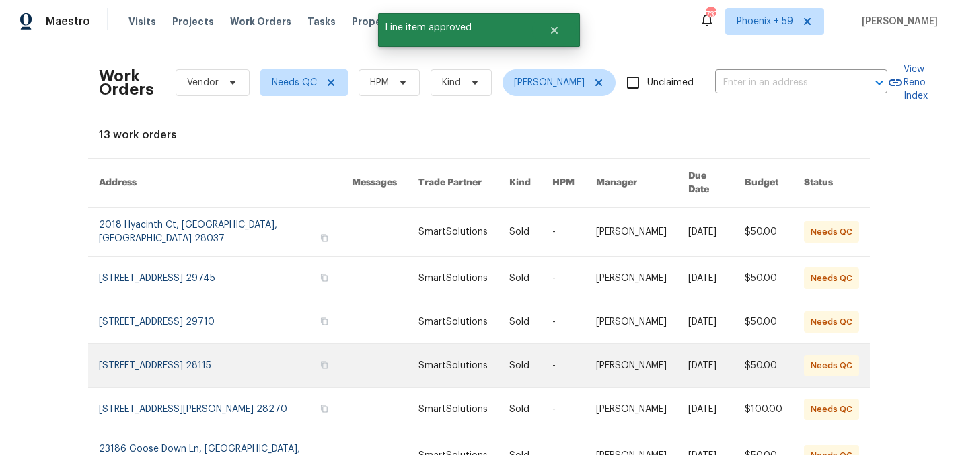
scroll to position [276, 0]
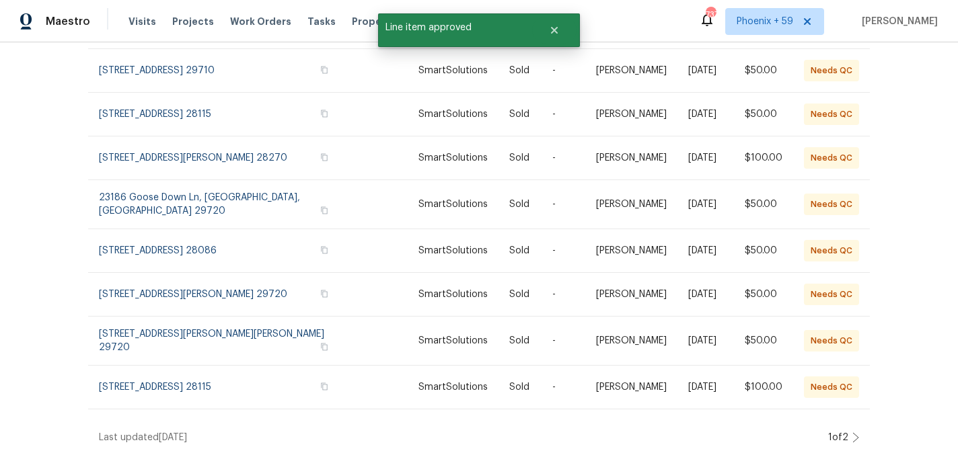
click at [856, 436] on icon at bounding box center [855, 437] width 5 height 9
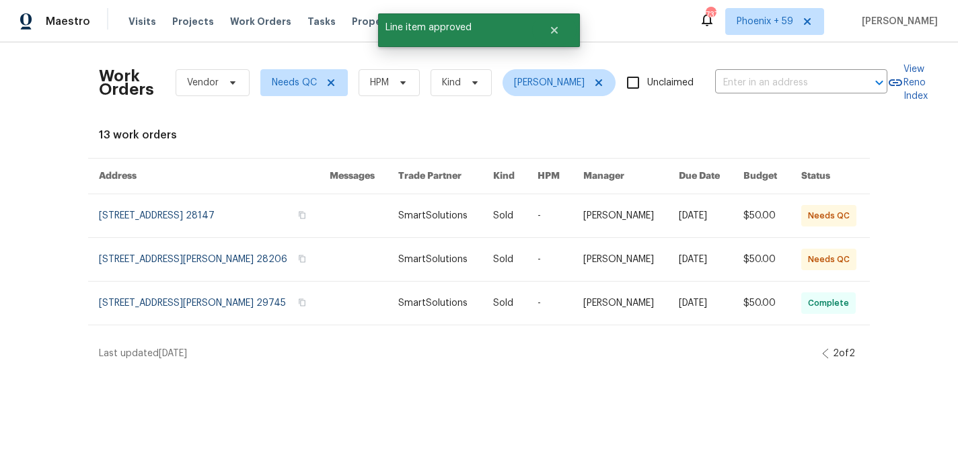
scroll to position [0, 0]
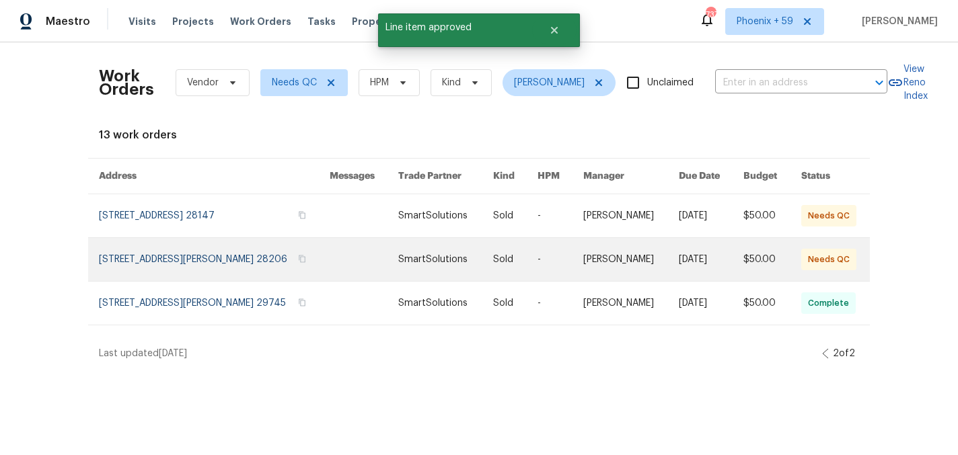
click at [194, 262] on link at bounding box center [214, 259] width 231 height 43
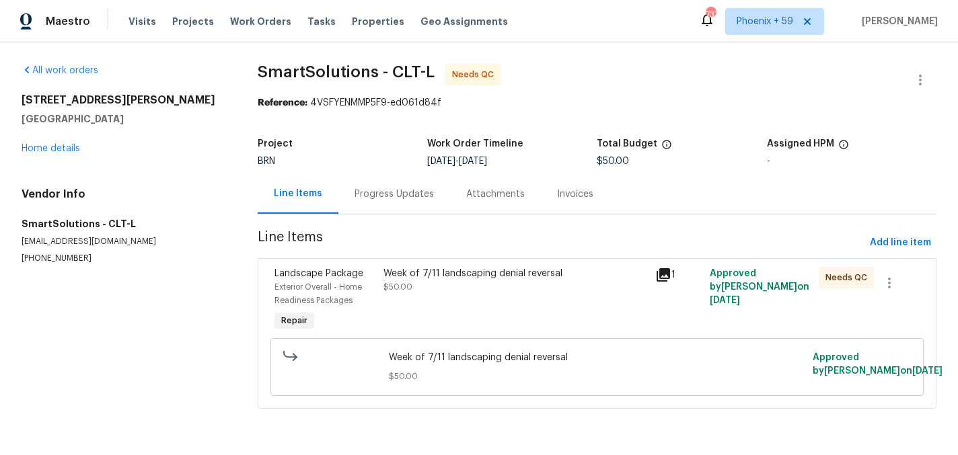
click at [435, 276] on div "Week of 7/11 landscaping denial reversal" at bounding box center [515, 273] width 264 height 13
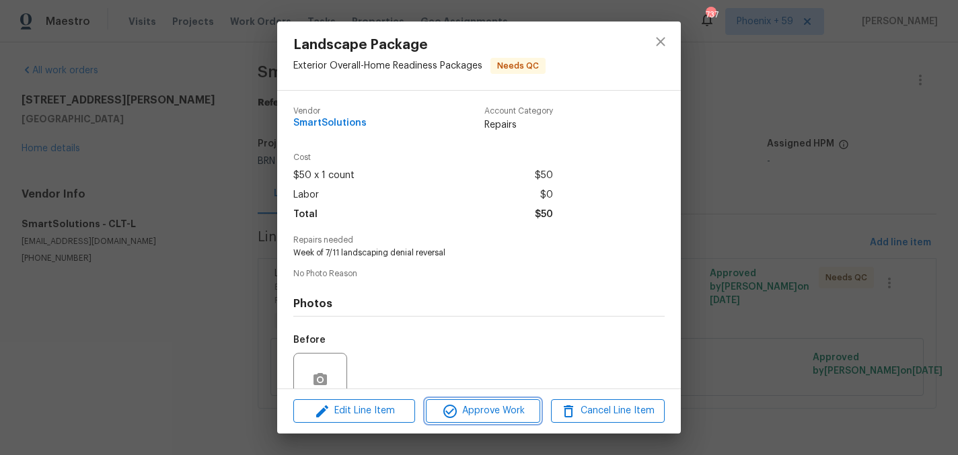
click at [497, 416] on span "Approve Work" at bounding box center [483, 411] width 106 height 17
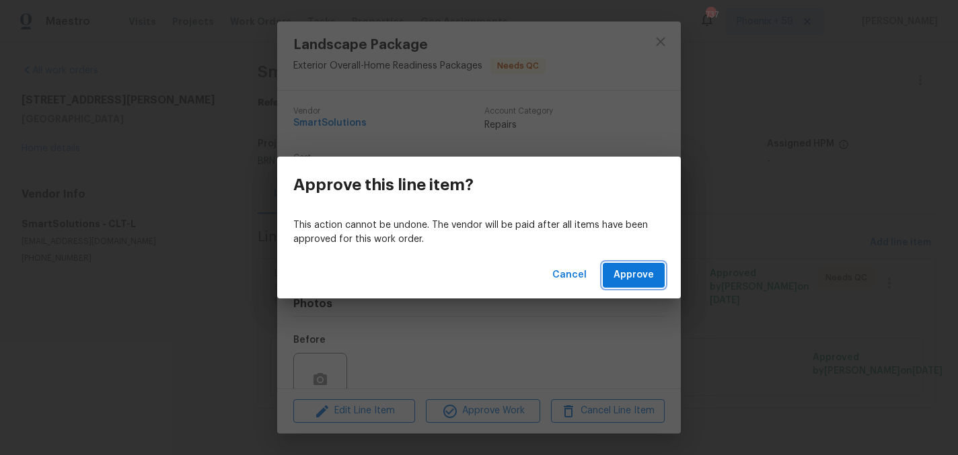
click at [630, 278] on span "Approve" at bounding box center [633, 275] width 40 height 17
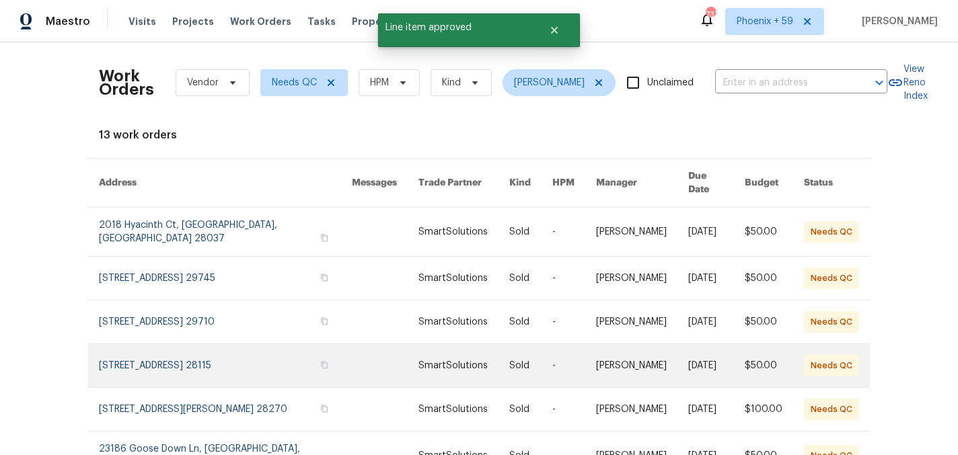
scroll to position [276, 0]
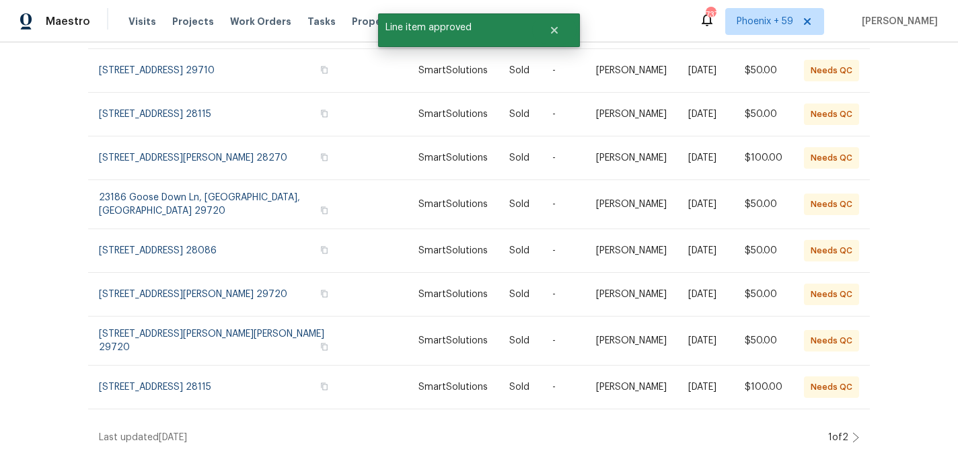
click at [855, 438] on icon at bounding box center [855, 437] width 7 height 11
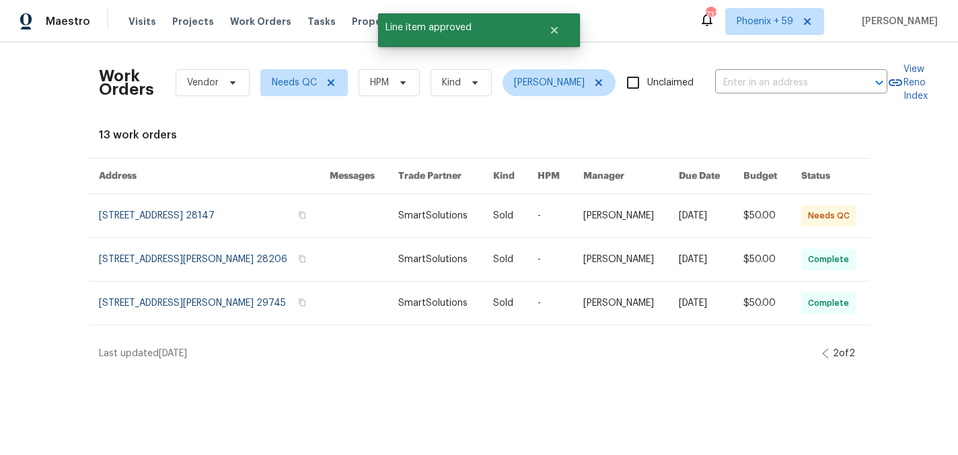
scroll to position [0, 0]
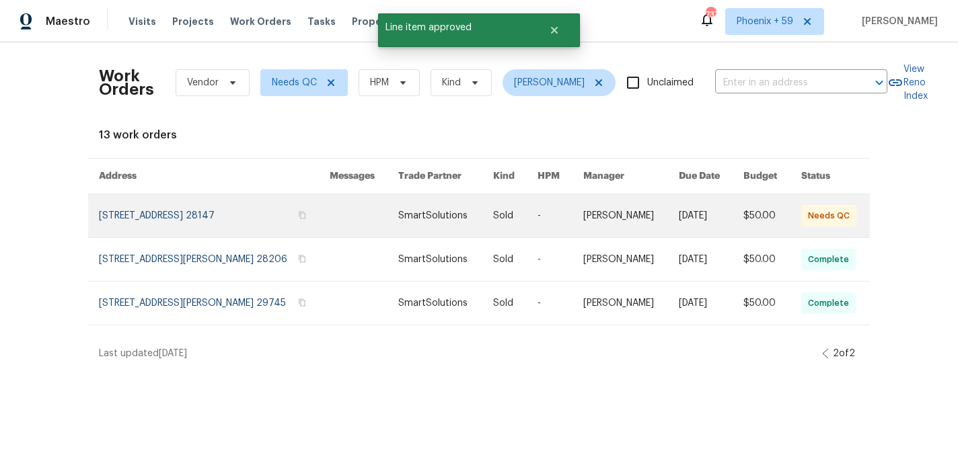
click at [454, 205] on link at bounding box center [445, 215] width 94 height 43
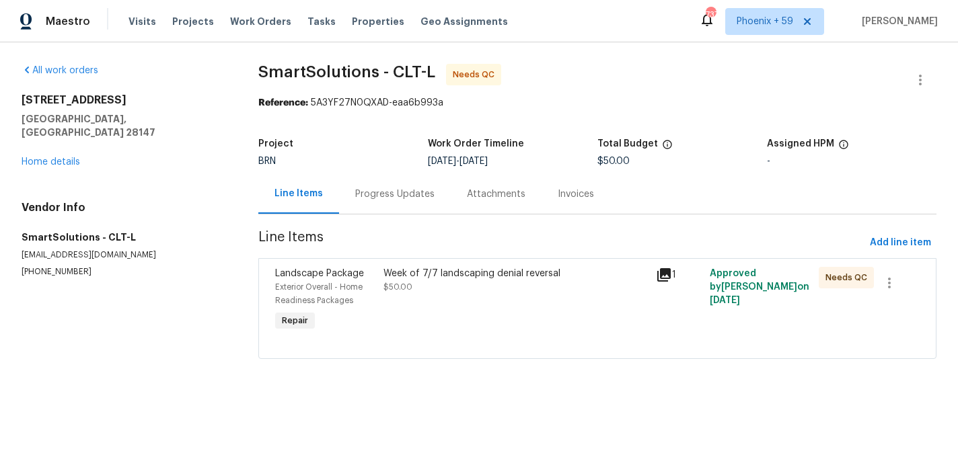
click at [497, 305] on div "Week of 7/7 landscaping denial reversal $50.00" at bounding box center [515, 300] width 272 height 75
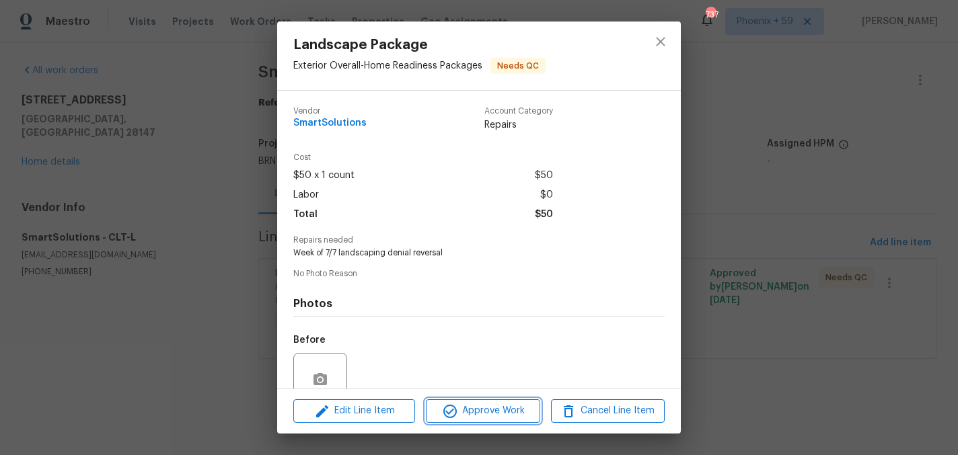
click at [503, 407] on span "Approve Work" at bounding box center [483, 411] width 106 height 17
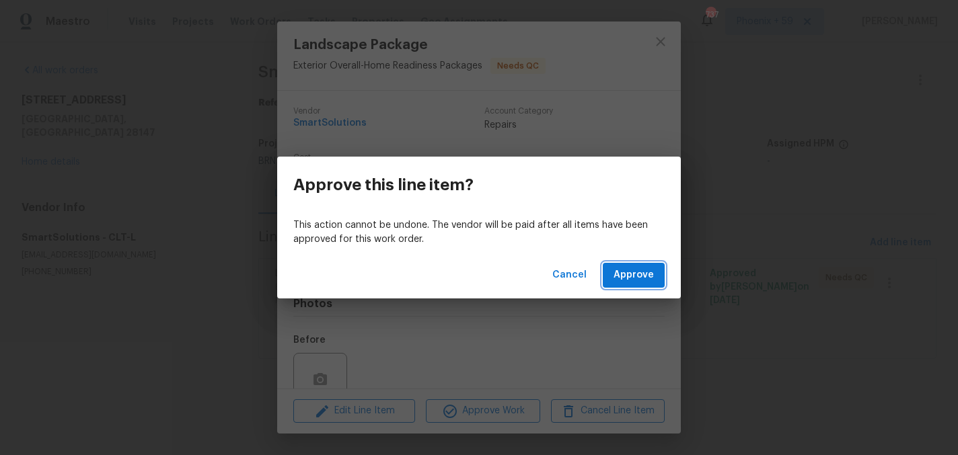
click at [629, 271] on span "Approve" at bounding box center [633, 275] width 40 height 17
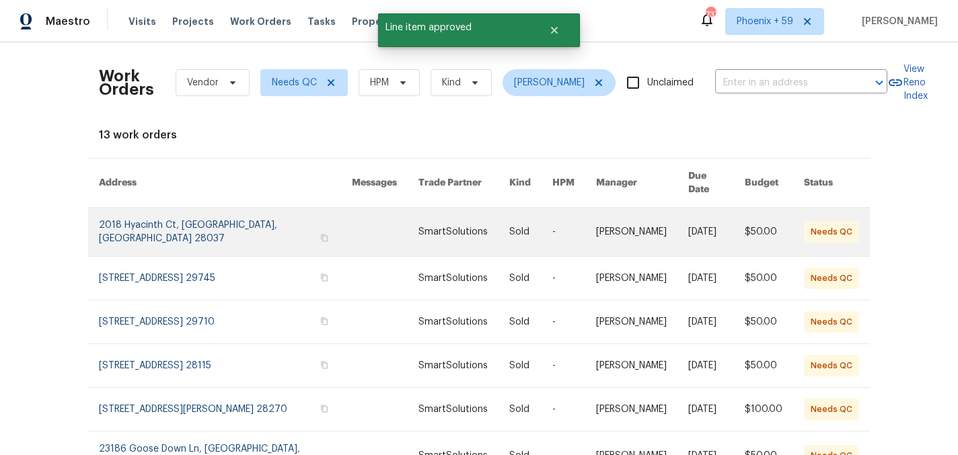
click at [219, 218] on link at bounding box center [225, 232] width 253 height 48
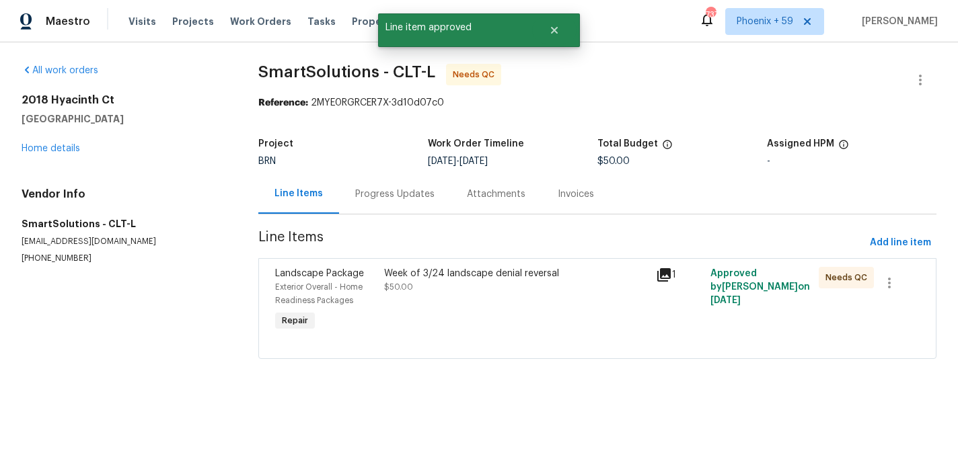
click at [408, 287] on div "Week of 3/24 landscape denial reversal $50.00" at bounding box center [516, 280] width 264 height 27
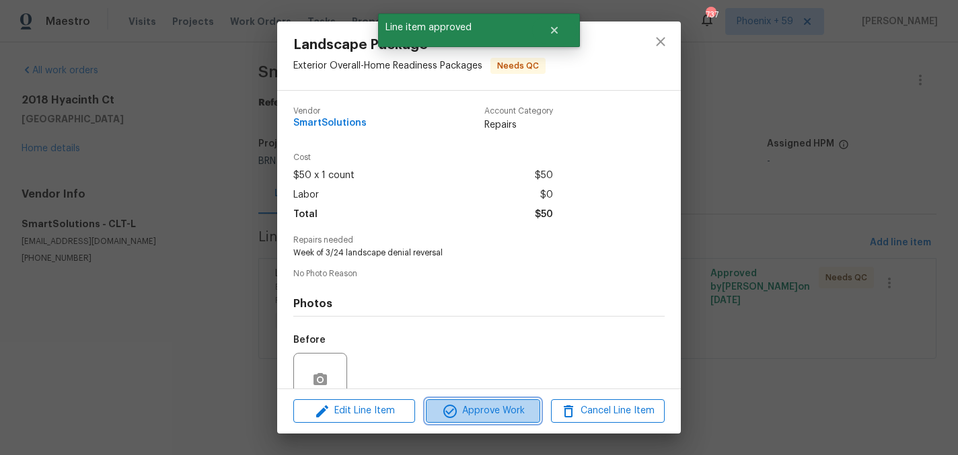
click at [515, 400] on button "Approve Work" at bounding box center [483, 412] width 114 height 24
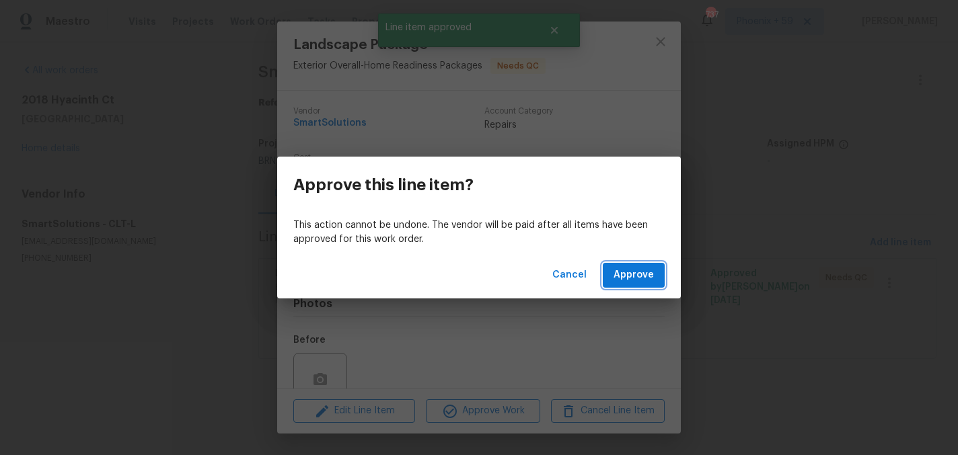
click at [658, 275] on button "Approve" at bounding box center [634, 275] width 62 height 25
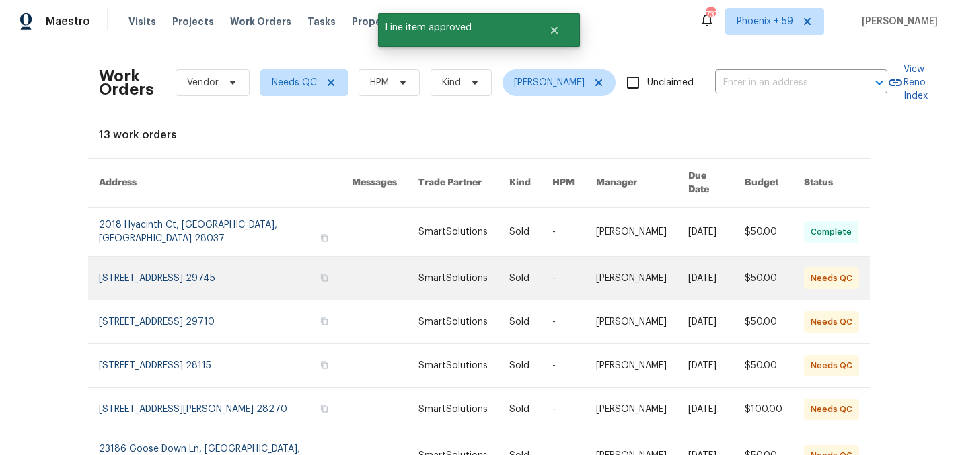
click at [252, 262] on link at bounding box center [225, 278] width 253 height 43
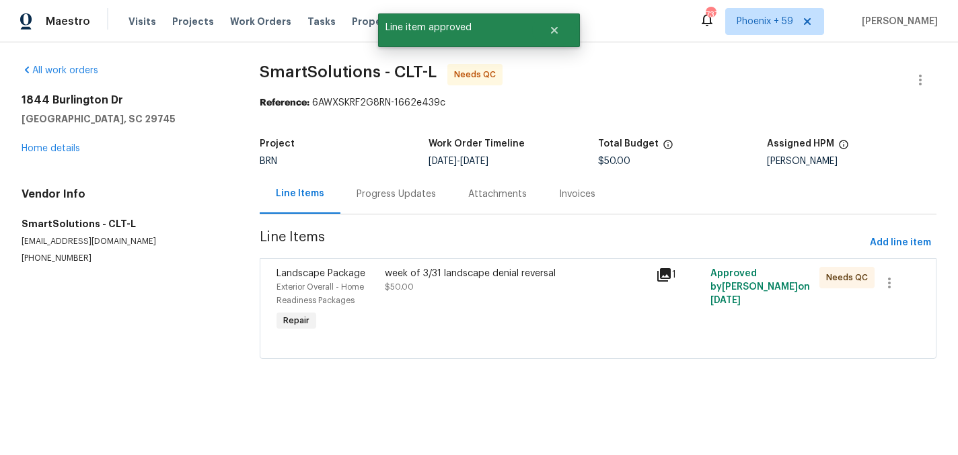
click at [458, 313] on div "week of 3/31 landscape denial reversal $50.00" at bounding box center [517, 300] width 272 height 75
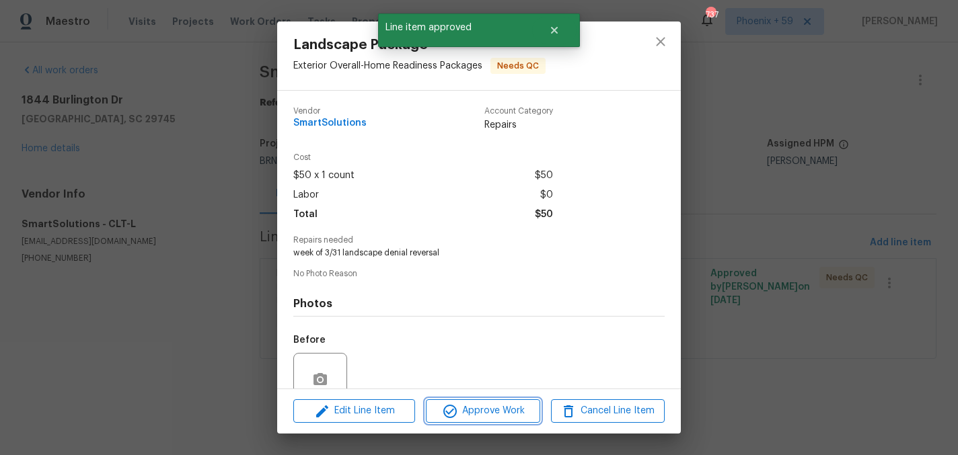
click at [478, 411] on span "Approve Work" at bounding box center [483, 411] width 106 height 17
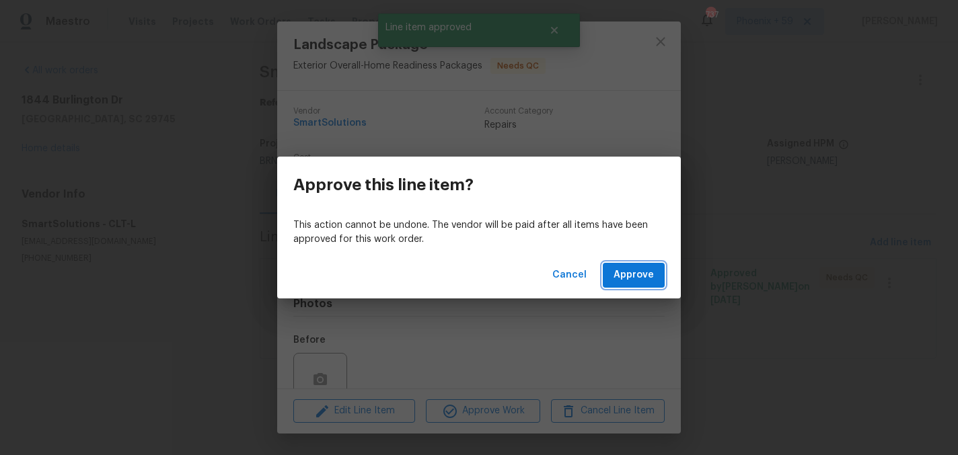
click at [628, 275] on span "Approve" at bounding box center [633, 275] width 40 height 17
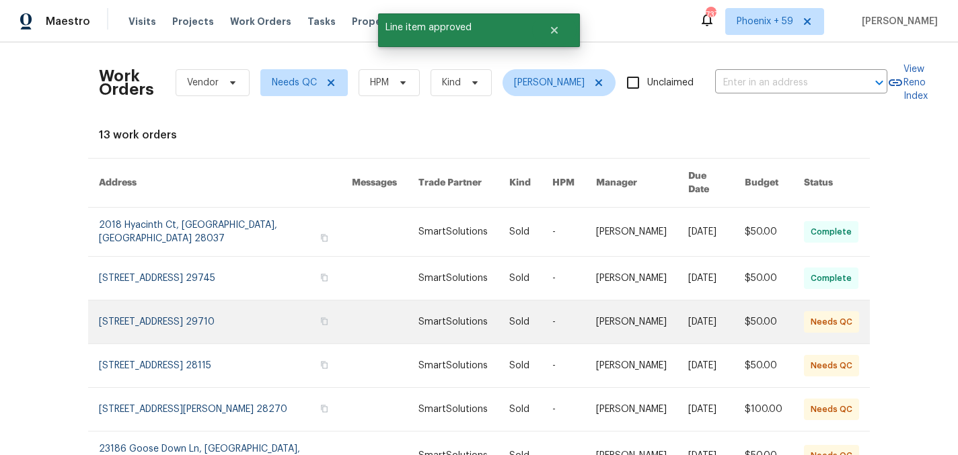
click at [252, 319] on link at bounding box center [225, 322] width 253 height 43
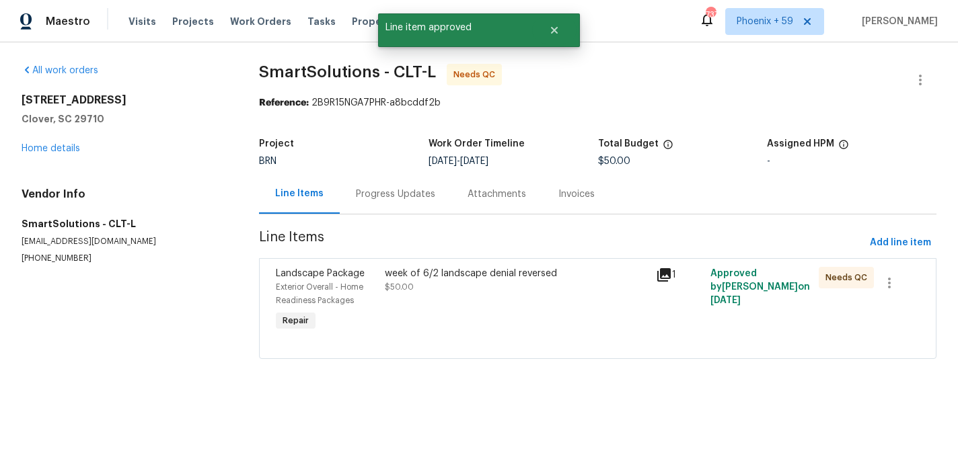
click at [432, 317] on div "week of 6/2 landscape denial reversed $50.00" at bounding box center [517, 300] width 272 height 75
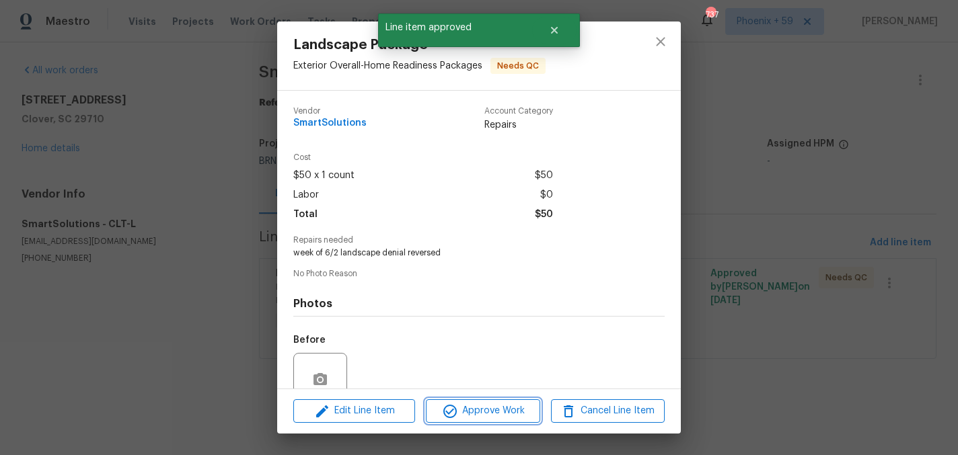
click at [525, 406] on span "Approve Work" at bounding box center [483, 411] width 106 height 17
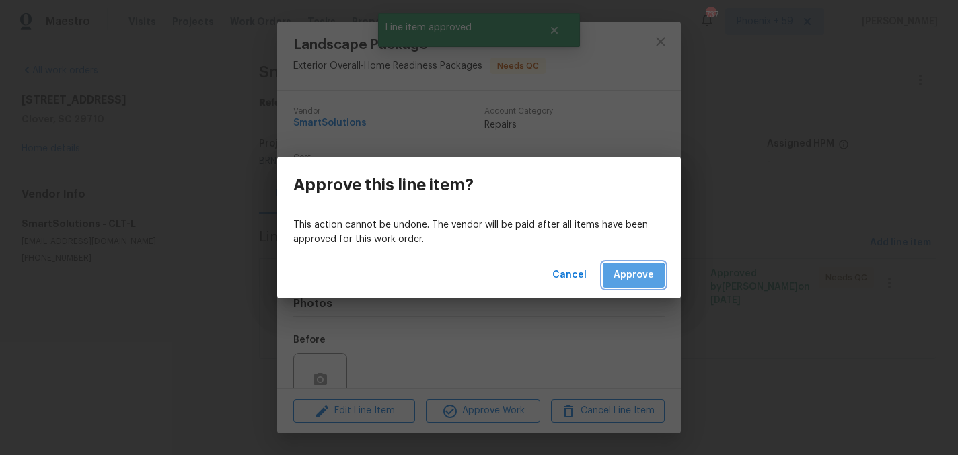
click at [630, 278] on span "Approve" at bounding box center [633, 275] width 40 height 17
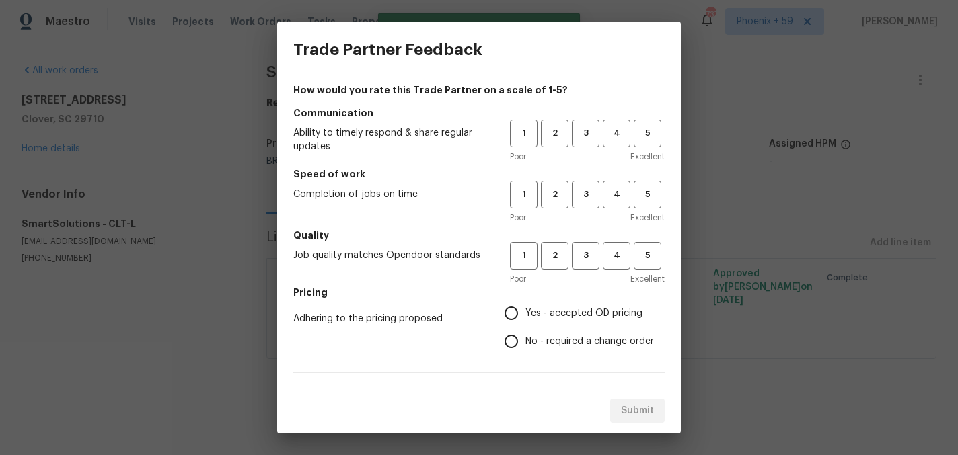
click at [753, 371] on div "Trade Partner Feedback How would you rate this Trade Partner on a scale of 1-5?…" at bounding box center [479, 227] width 958 height 455
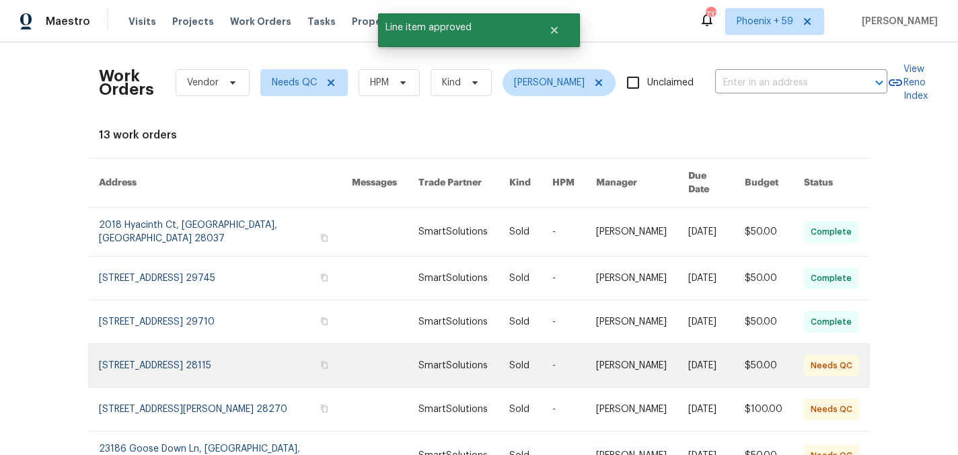
click at [352, 368] on link at bounding box center [385, 365] width 67 height 43
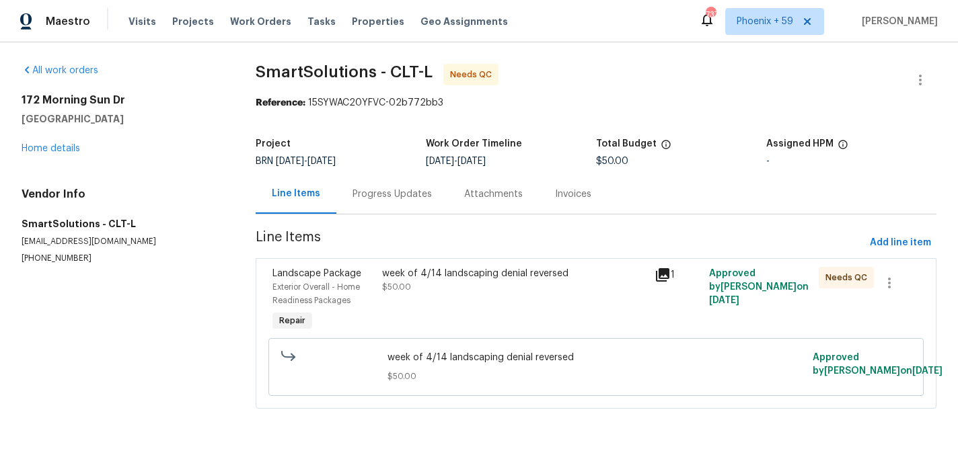
click at [478, 268] on div "week of 4/14 landscaping denial reversed" at bounding box center [514, 273] width 265 height 13
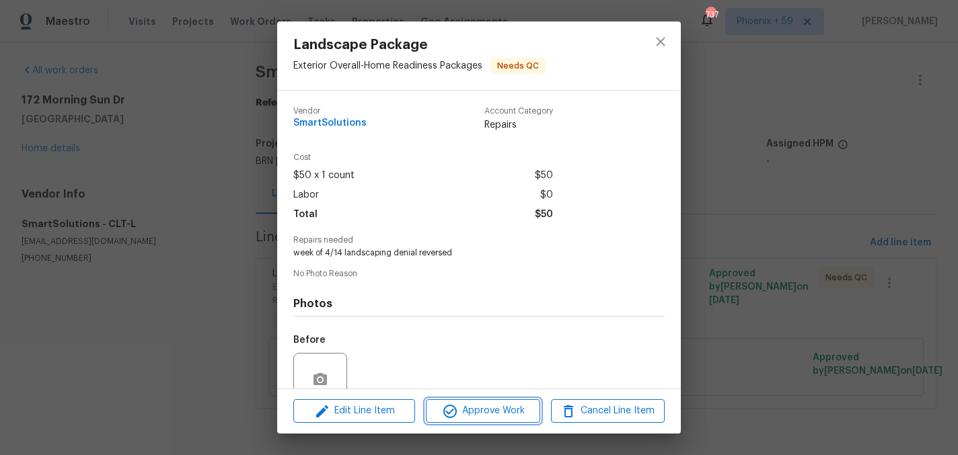
click at [519, 409] on span "Approve Work" at bounding box center [483, 411] width 106 height 17
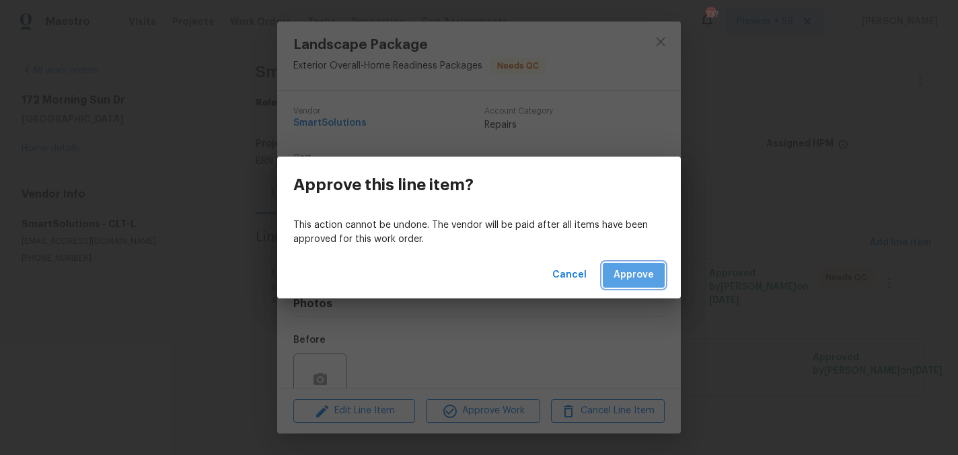
click at [620, 281] on span "Approve" at bounding box center [633, 275] width 40 height 17
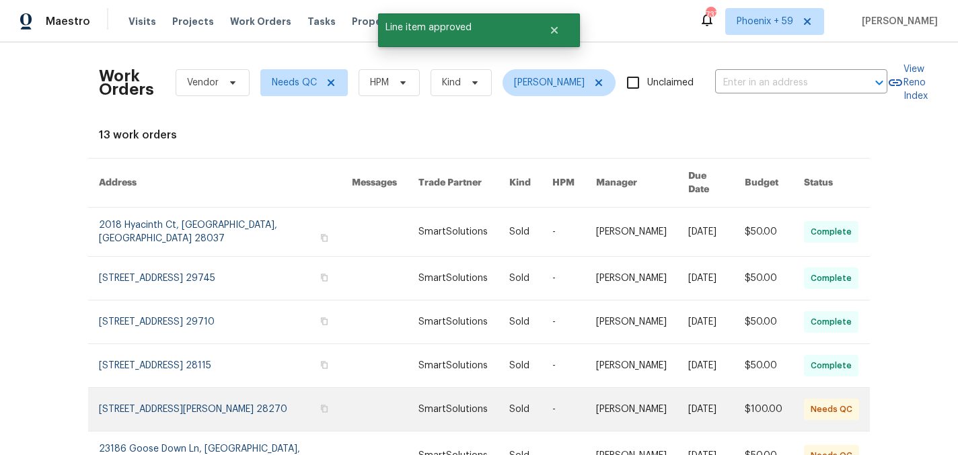
click at [227, 406] on link at bounding box center [225, 409] width 253 height 43
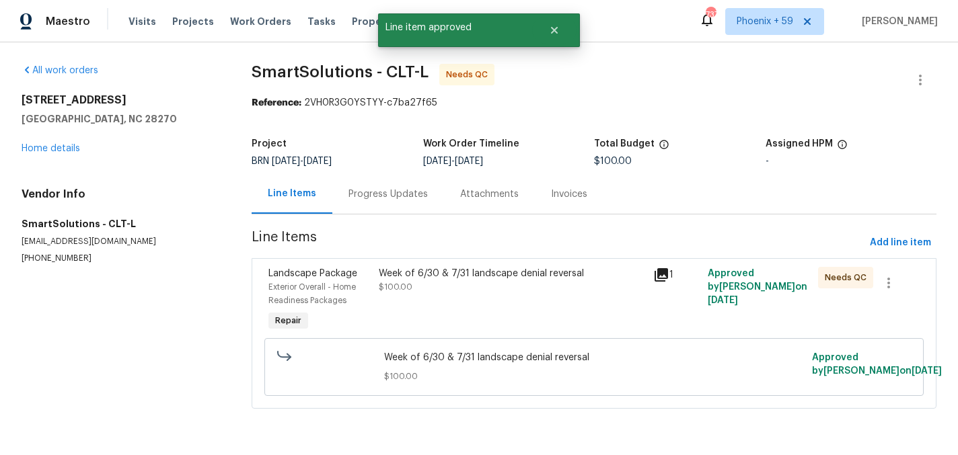
click at [478, 280] on div "Week of 6/30 & 7/31 landscape denial reversal $100.00" at bounding box center [512, 280] width 266 height 27
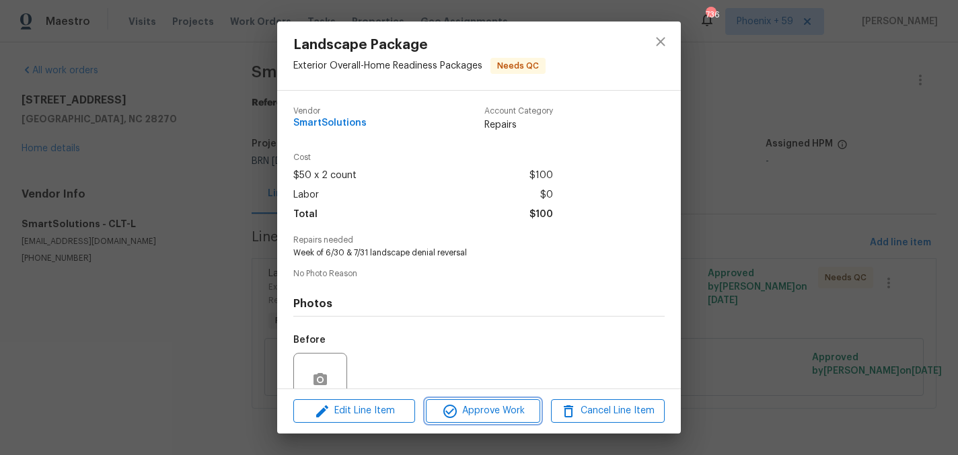
click at [483, 414] on span "Approve Work" at bounding box center [483, 411] width 106 height 17
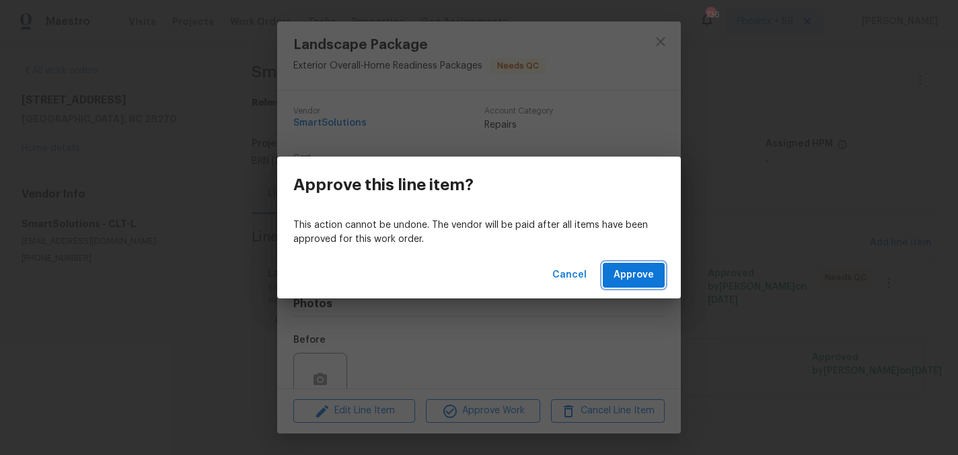
click at [611, 273] on button "Approve" at bounding box center [634, 275] width 62 height 25
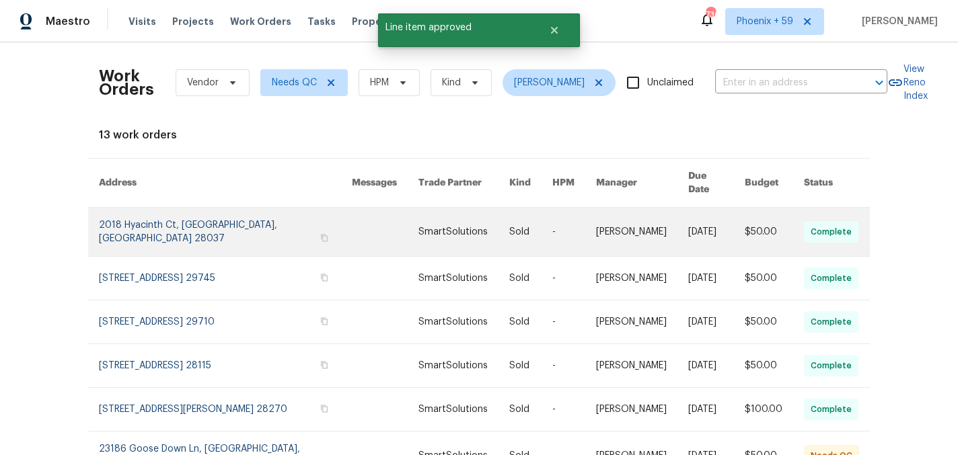
scroll to position [276, 0]
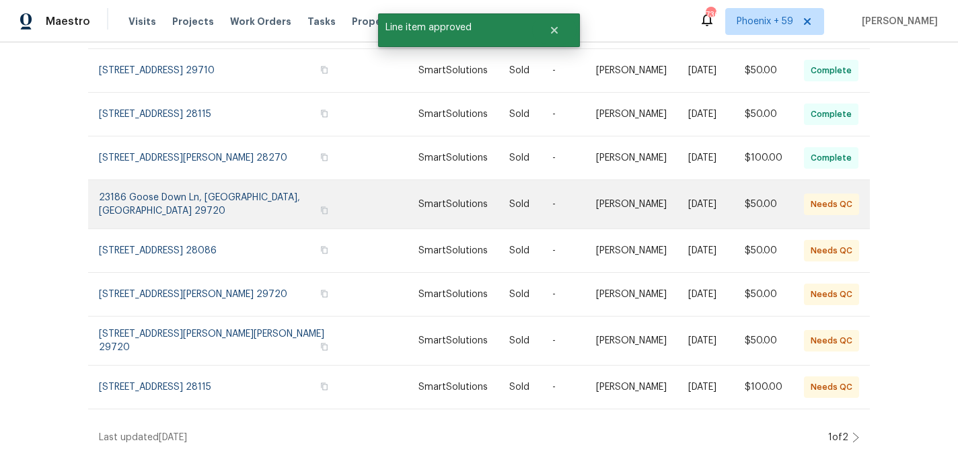
click at [219, 181] on link at bounding box center [225, 204] width 253 height 48
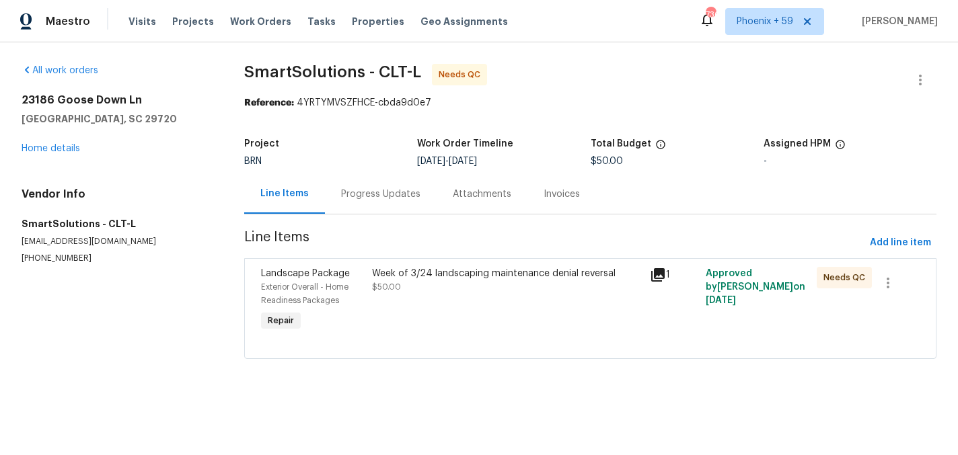
click at [429, 287] on div "Week of 3/24 landscaping maintenance denial reversal $50.00" at bounding box center [507, 280] width 270 height 27
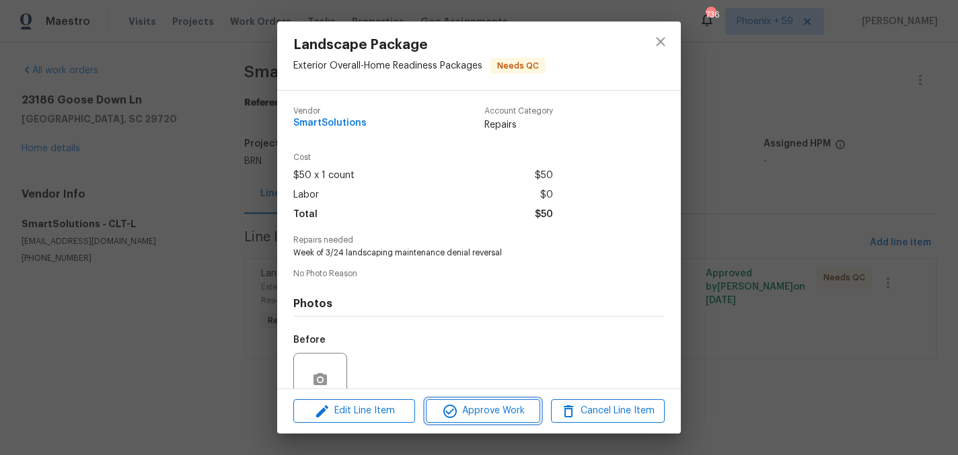
click at [465, 411] on span "Approve Work" at bounding box center [483, 411] width 106 height 17
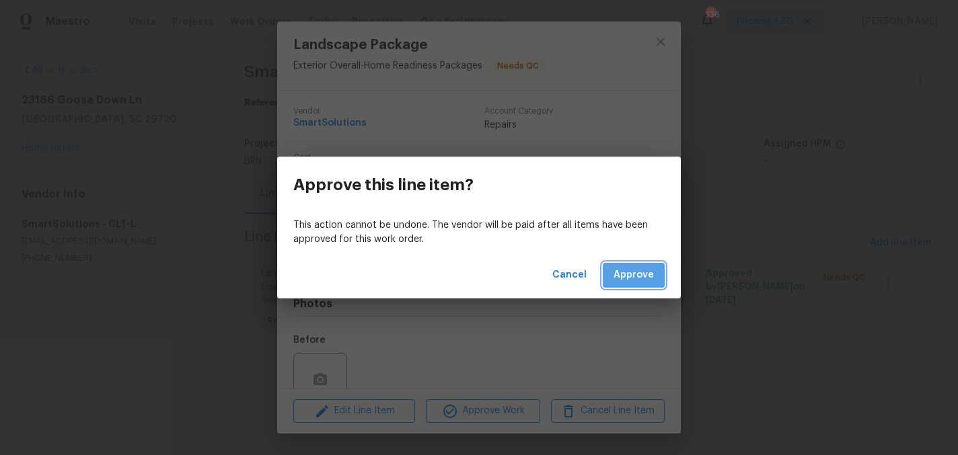
click at [642, 271] on span "Approve" at bounding box center [633, 275] width 40 height 17
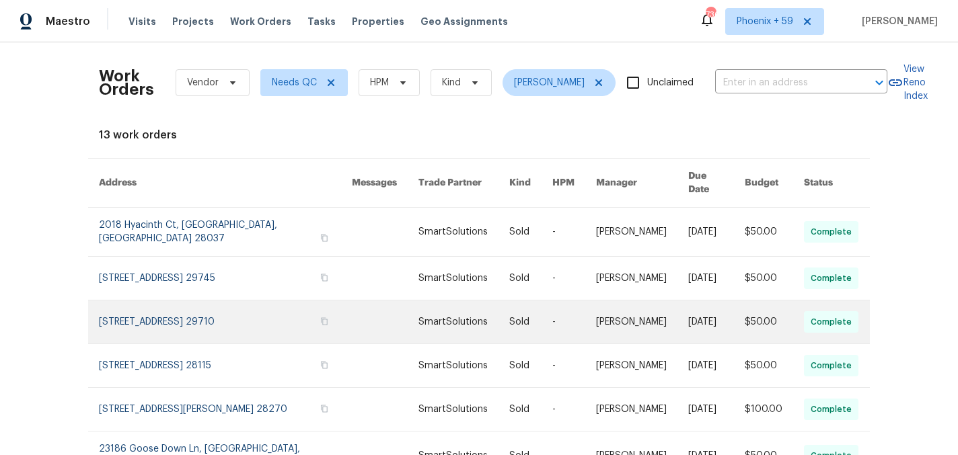
scroll to position [276, 0]
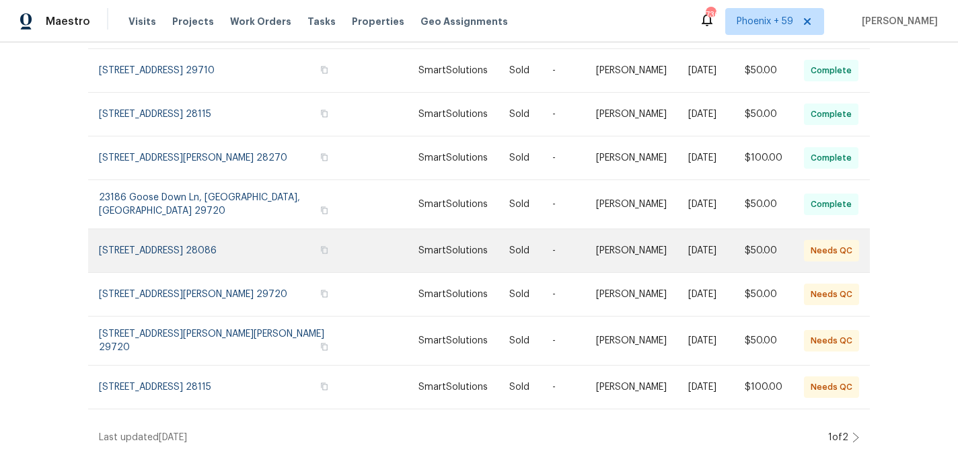
click at [352, 239] on link at bounding box center [385, 250] width 67 height 43
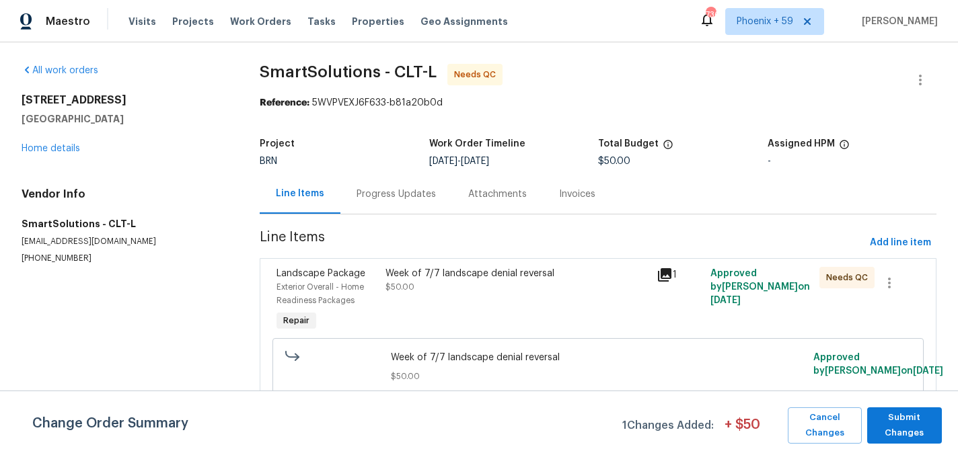
click at [472, 359] on span "Week of 7/7 landscape denial reversal" at bounding box center [598, 357] width 414 height 13
click at [481, 302] on div "Week of 7/7 landscape denial reversal $50.00" at bounding box center [516, 300] width 271 height 75
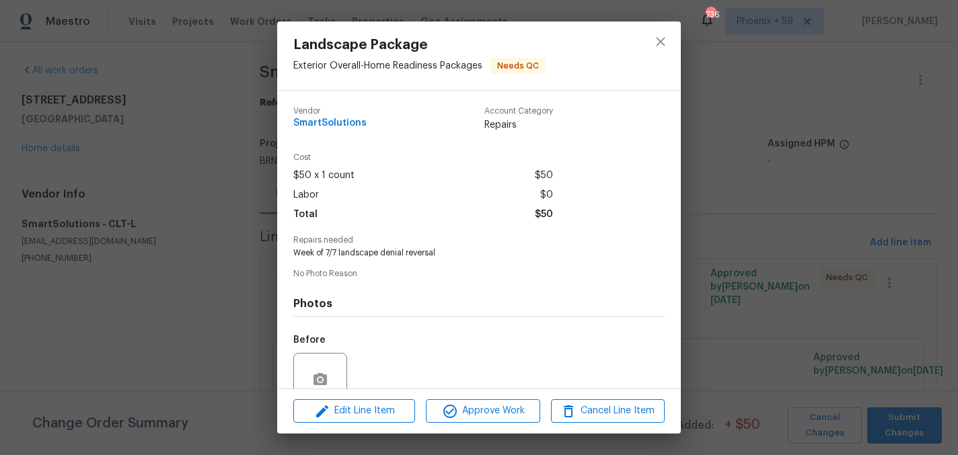
click at [726, 293] on div "Landscape Package Exterior Overall - Home Readiness Packages Needs QC Vendor Sm…" at bounding box center [479, 227] width 958 height 455
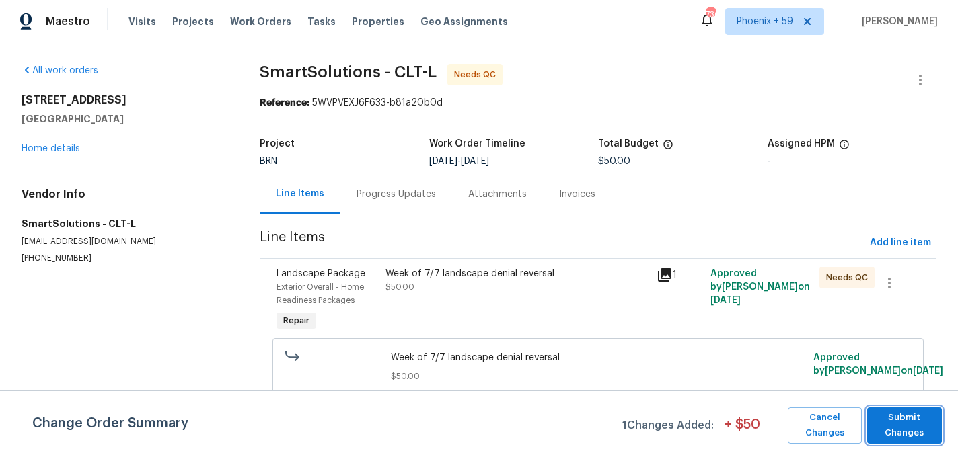
click at [899, 428] on span "Submit Changes" at bounding box center [905, 425] width 62 height 31
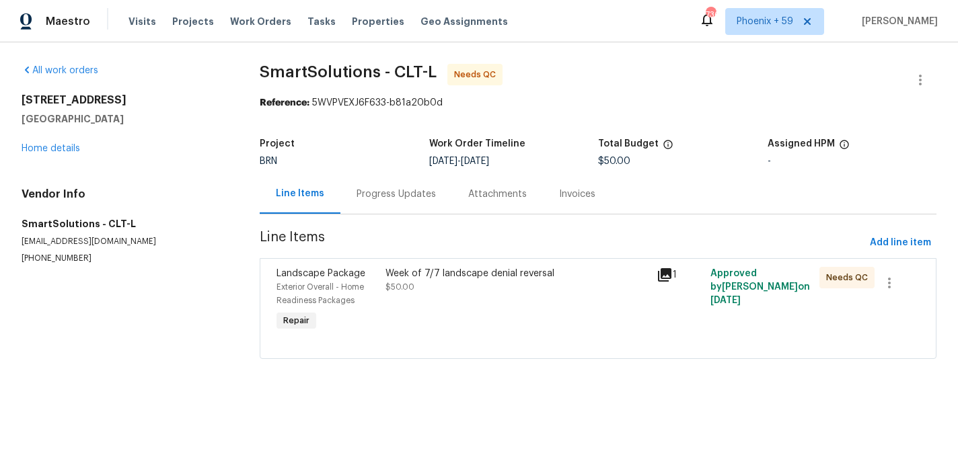
click at [518, 294] on div "Week of 7/7 landscape denial reversal $50.00" at bounding box center [516, 300] width 271 height 75
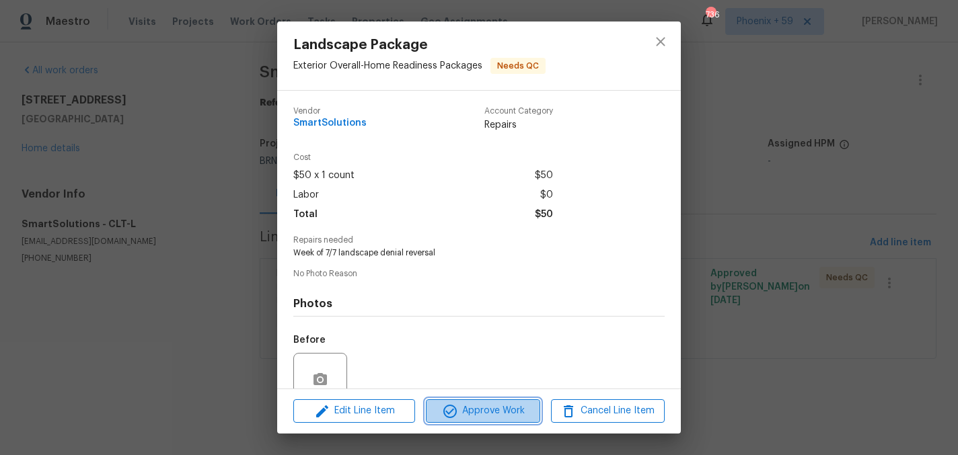
click at [508, 406] on span "Approve Work" at bounding box center [483, 411] width 106 height 17
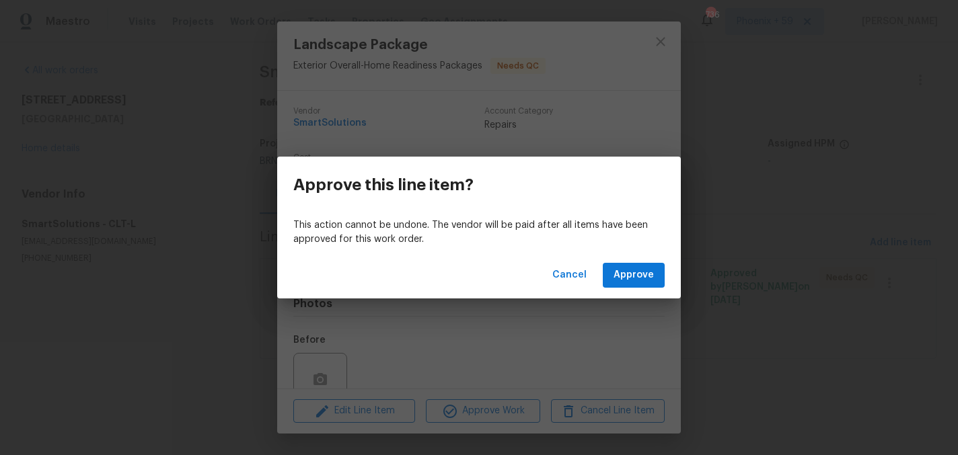
click at [658, 256] on div "Cancel Approve" at bounding box center [479, 275] width 404 height 46
click at [648, 273] on span "Approve" at bounding box center [633, 275] width 40 height 17
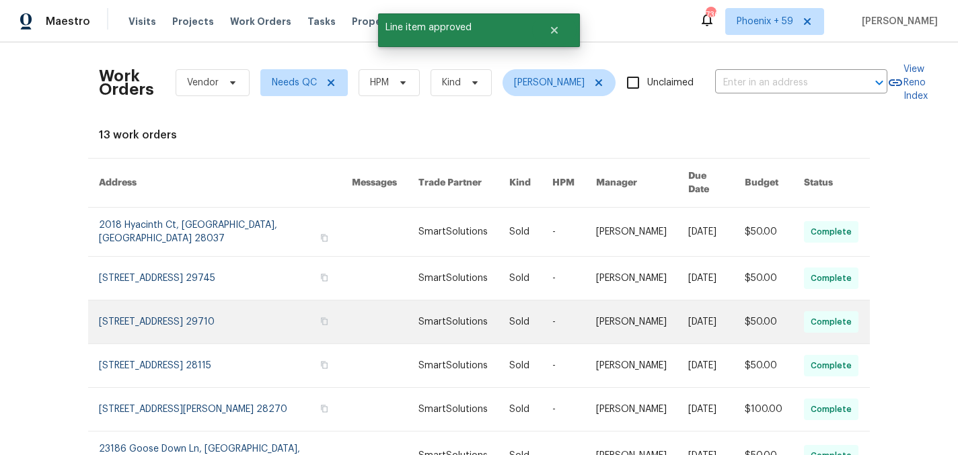
scroll to position [276, 0]
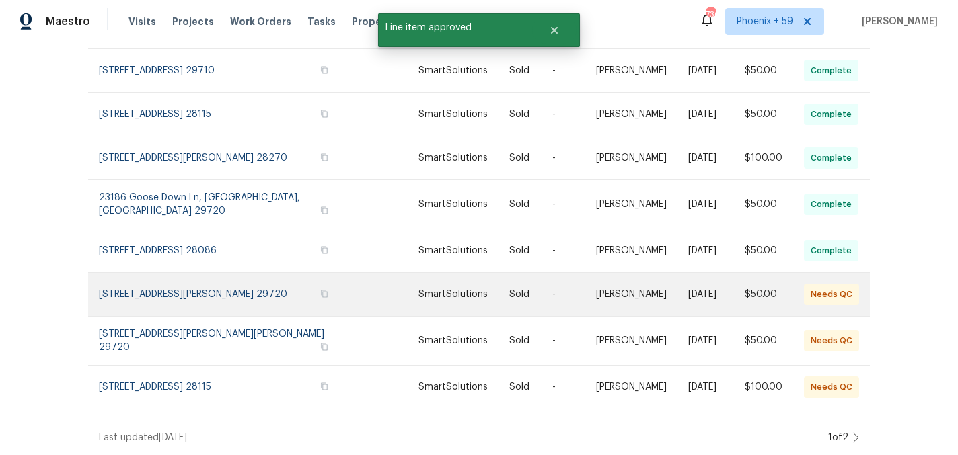
click at [262, 289] on link at bounding box center [225, 294] width 253 height 43
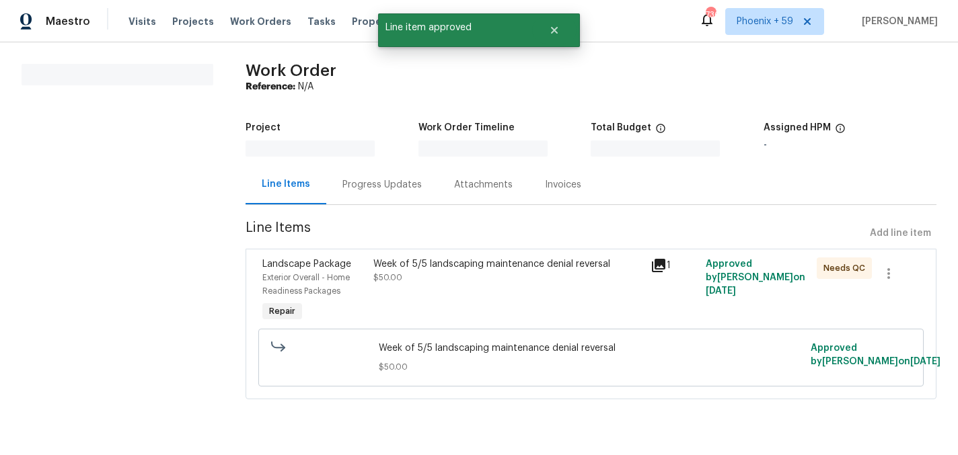
click at [435, 272] on div "Week of 5/5 landscaping maintenance denial reversal $50.00" at bounding box center [507, 271] width 269 height 27
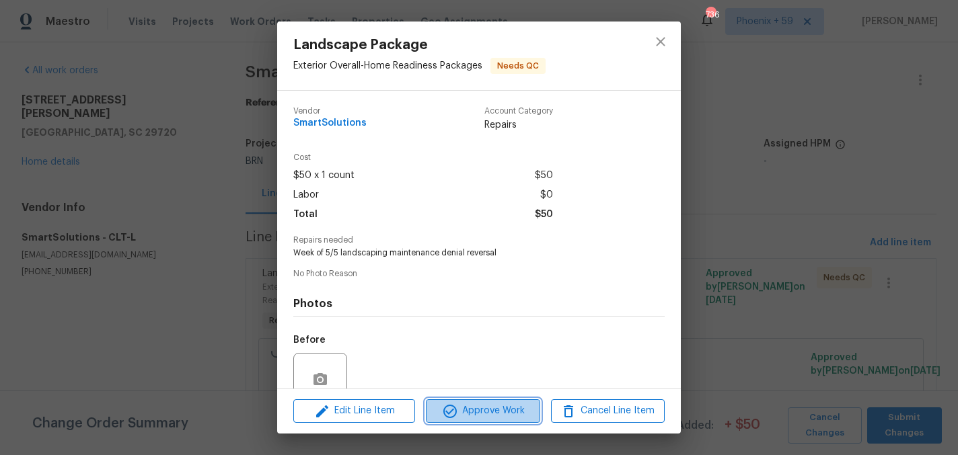
click at [471, 408] on span "Approve Work" at bounding box center [483, 411] width 106 height 17
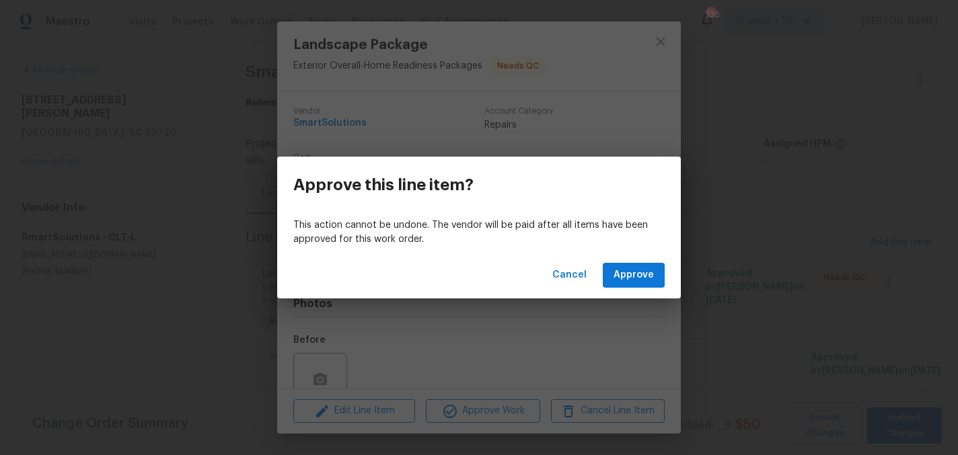
click at [624, 258] on div "Cancel Approve" at bounding box center [479, 275] width 404 height 46
click at [619, 275] on span "Approve" at bounding box center [633, 275] width 40 height 17
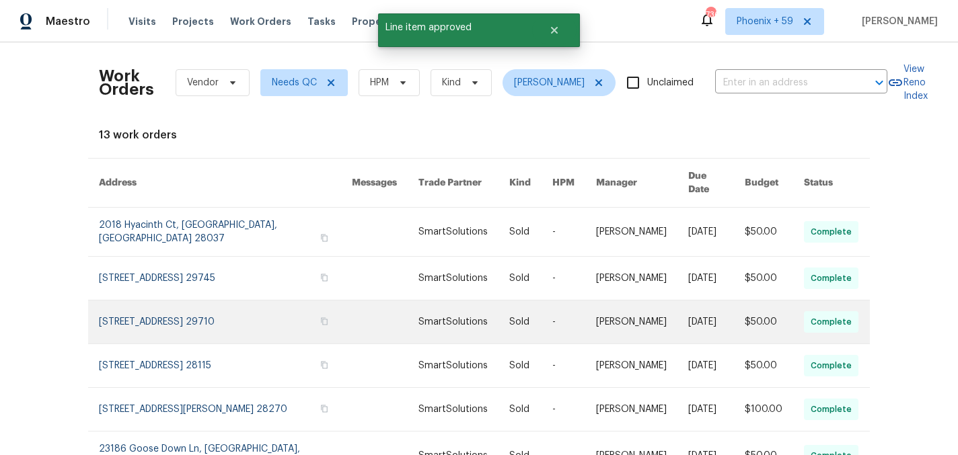
scroll to position [276, 0]
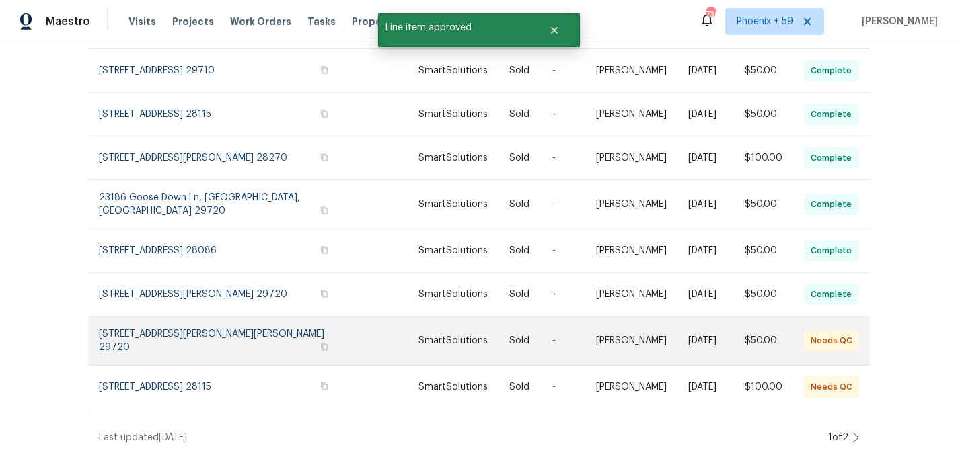
click at [254, 336] on link at bounding box center [225, 341] width 253 height 48
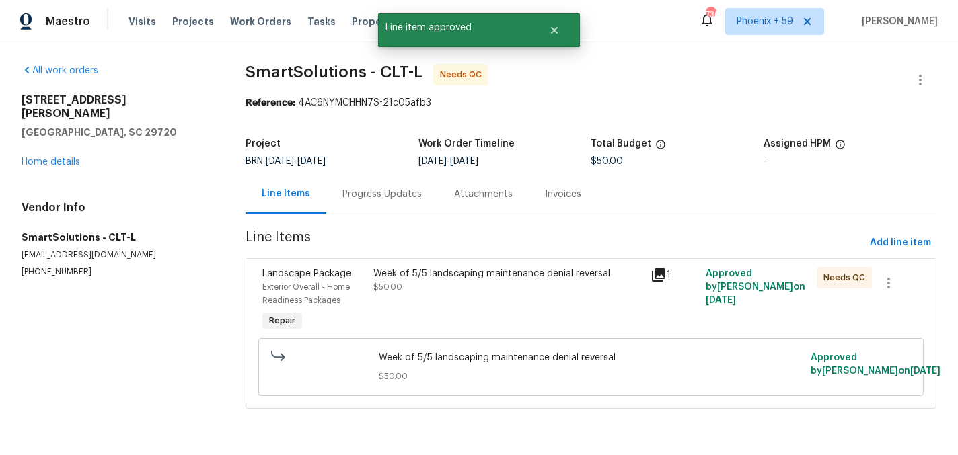
click at [430, 323] on div "Week of 5/5 landscaping maintenance denial reversal $50.00" at bounding box center [507, 300] width 277 height 75
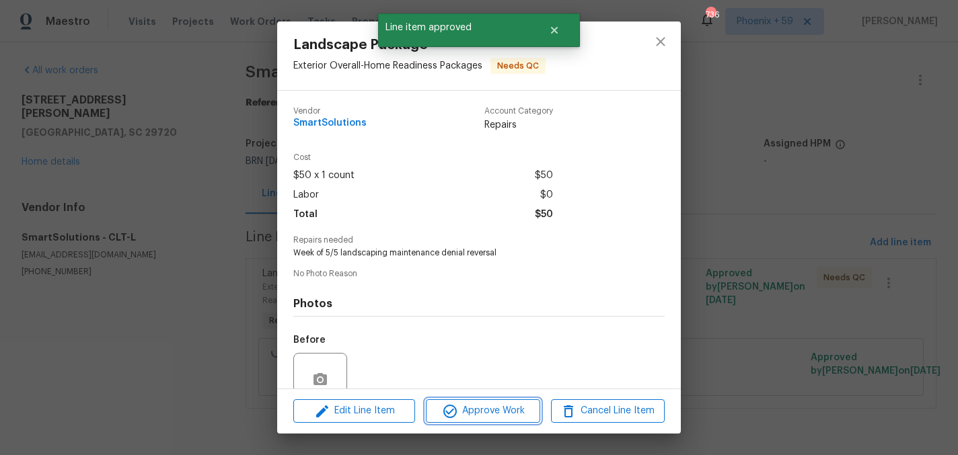
click at [461, 402] on button "Approve Work" at bounding box center [483, 412] width 114 height 24
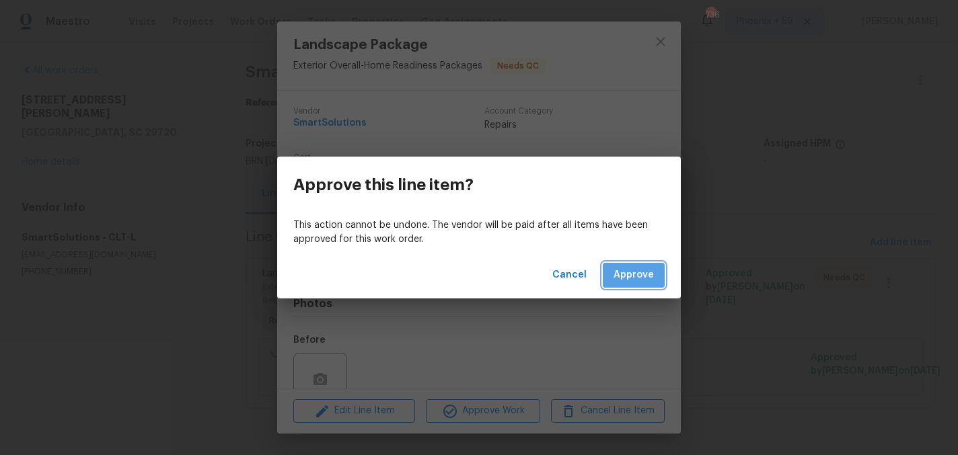
click at [637, 274] on span "Approve" at bounding box center [633, 275] width 40 height 17
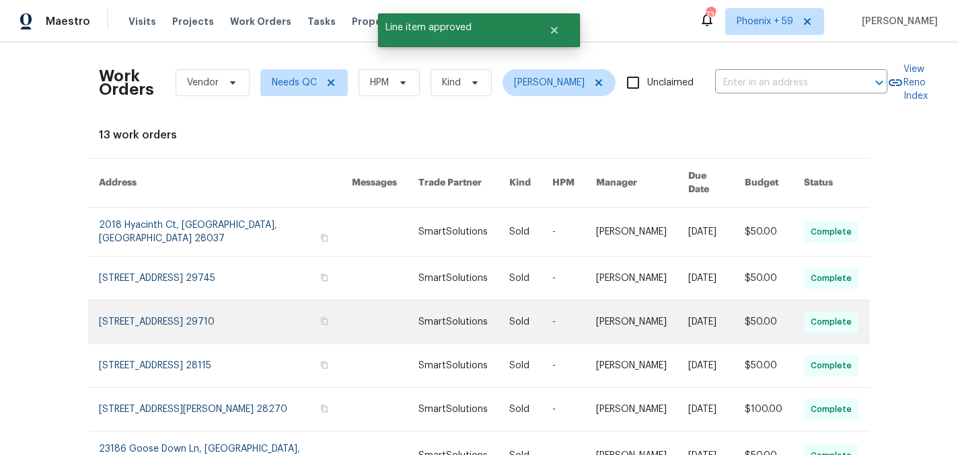
scroll to position [276, 0]
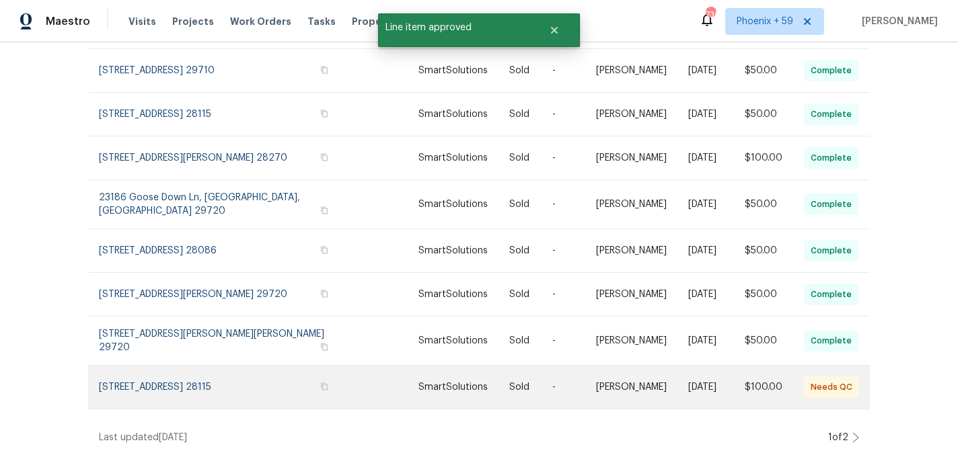
click at [352, 379] on link at bounding box center [385, 387] width 67 height 43
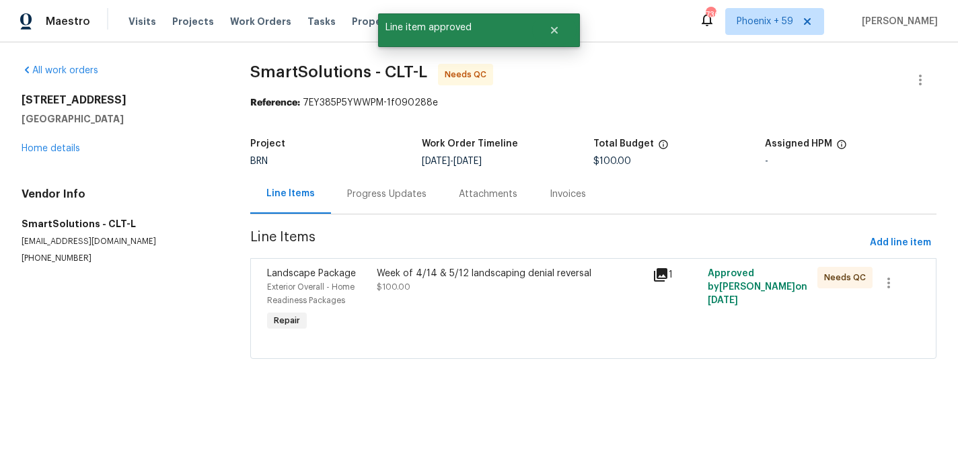
click at [469, 276] on div "Week of 4/14 & 5/12 landscaping denial reversal" at bounding box center [510, 273] width 267 height 13
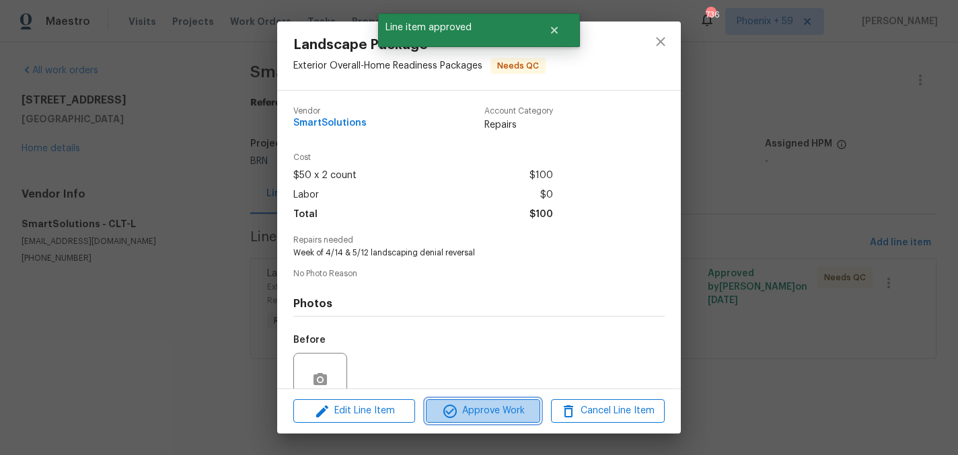
click at [472, 420] on button "Approve Work" at bounding box center [483, 412] width 114 height 24
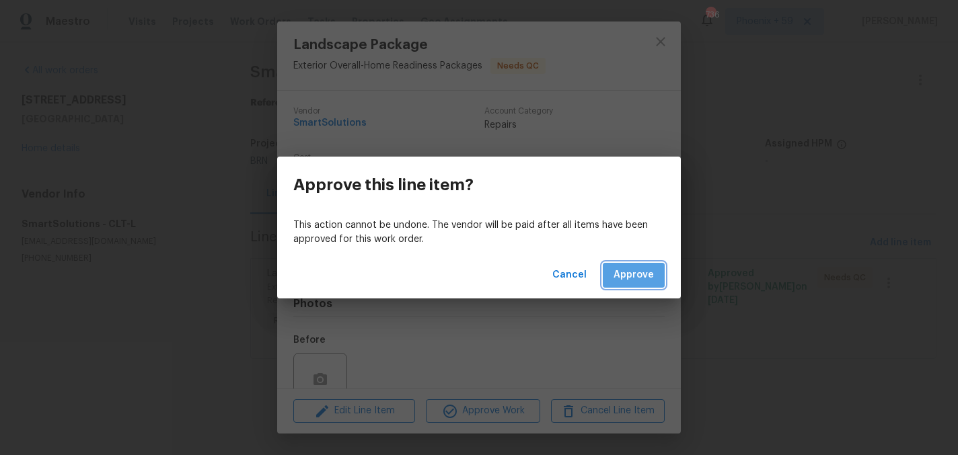
click at [643, 274] on span "Approve" at bounding box center [633, 275] width 40 height 17
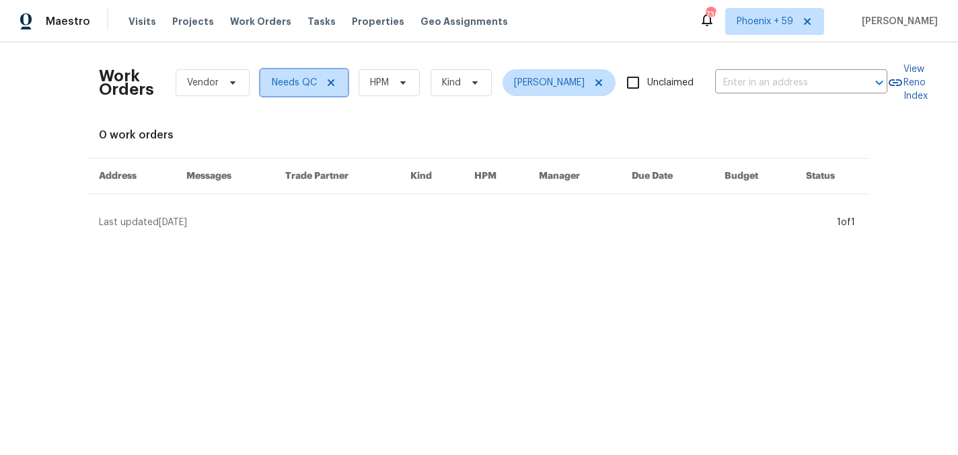
click at [331, 79] on icon at bounding box center [331, 82] width 11 height 11
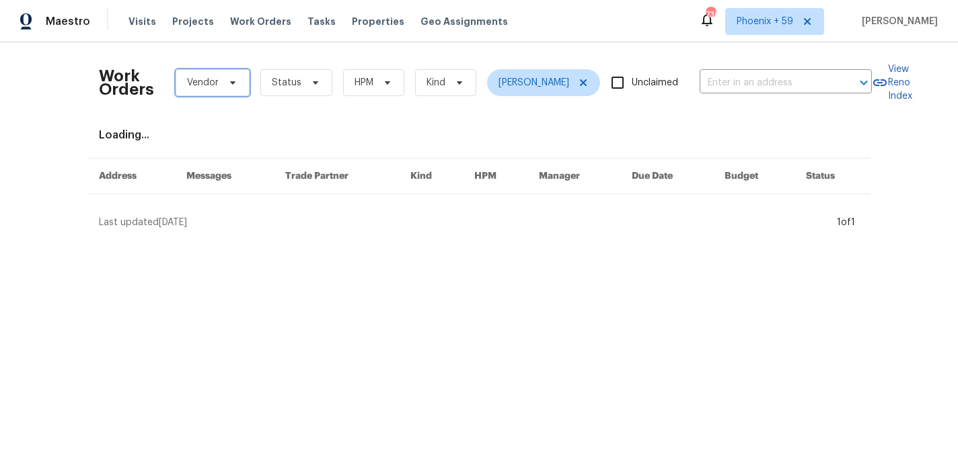
click at [215, 76] on span "Vendor" at bounding box center [203, 82] width 32 height 13
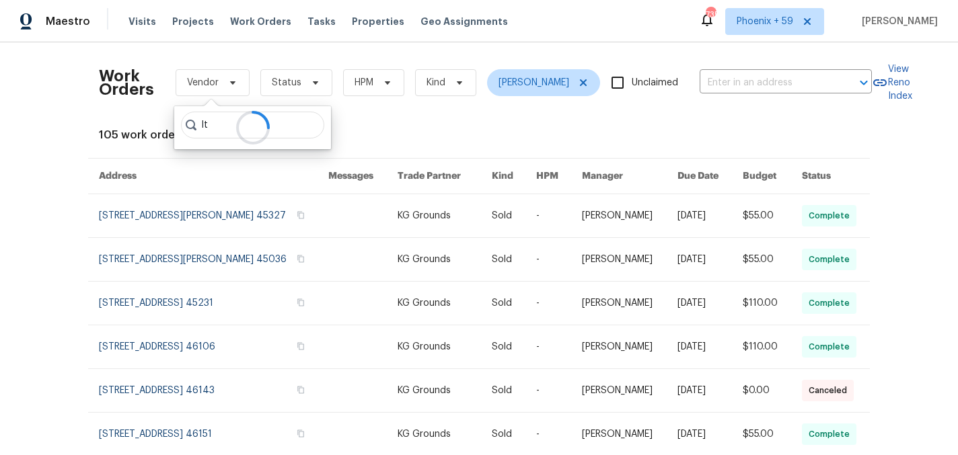
type input "l"
type input "LTS"
click at [587, 79] on icon at bounding box center [583, 82] width 7 height 7
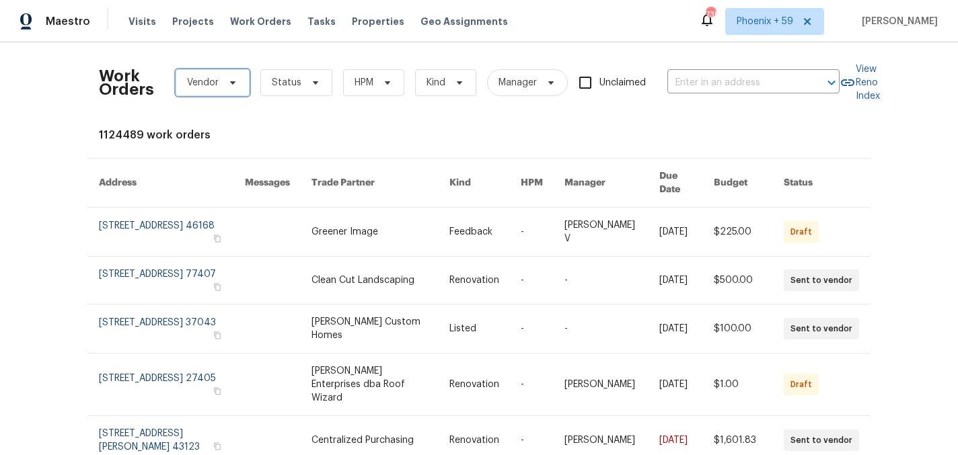
click at [213, 85] on span "Vendor" at bounding box center [203, 82] width 32 height 13
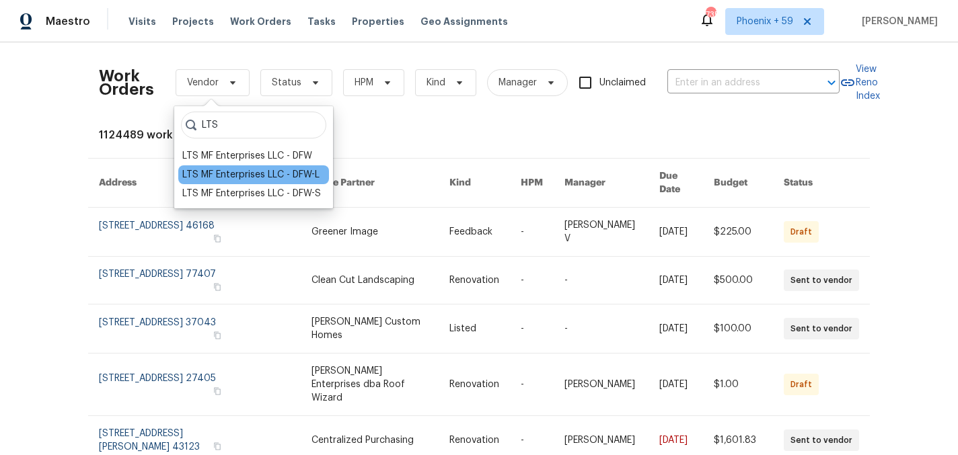
type input "LTS"
click at [246, 178] on div "LTS MF Enterprises LLC - DFW-L" at bounding box center [250, 174] width 137 height 13
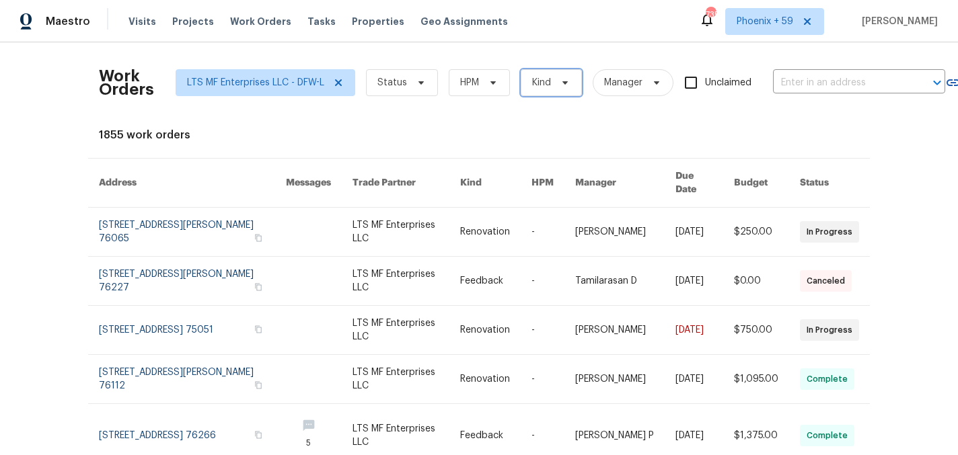
click at [545, 80] on span "Kind" at bounding box center [541, 82] width 19 height 13
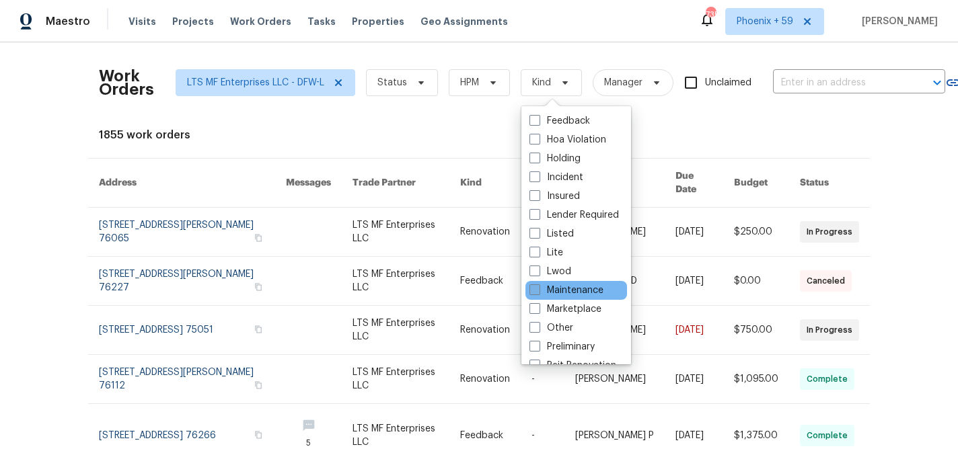
scroll to position [110, 0]
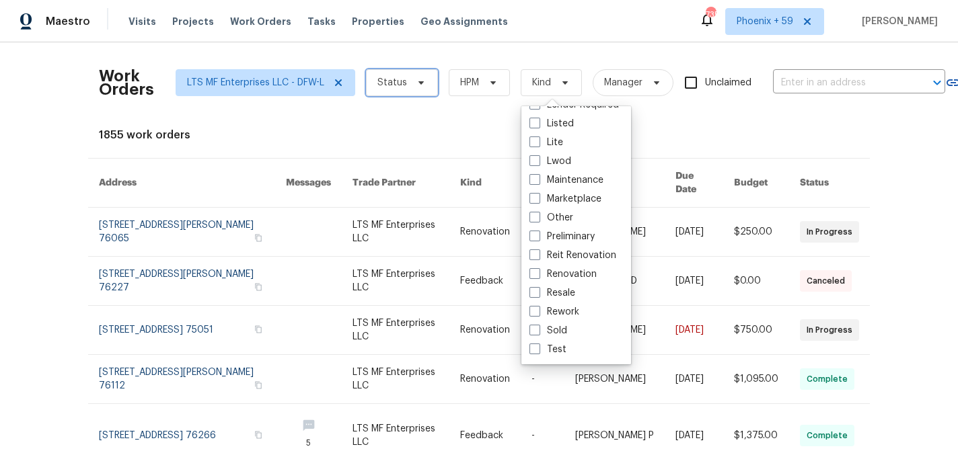
click at [406, 83] on span "Status" at bounding box center [402, 82] width 72 height 27
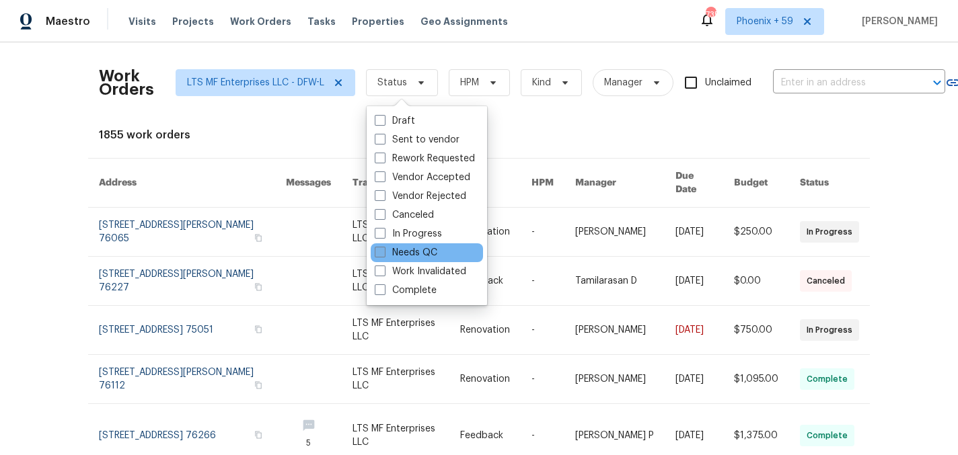
click at [410, 255] on label "Needs QC" at bounding box center [406, 252] width 63 height 13
click at [383, 255] on input "Needs QC" at bounding box center [379, 250] width 9 height 9
checkbox input "true"
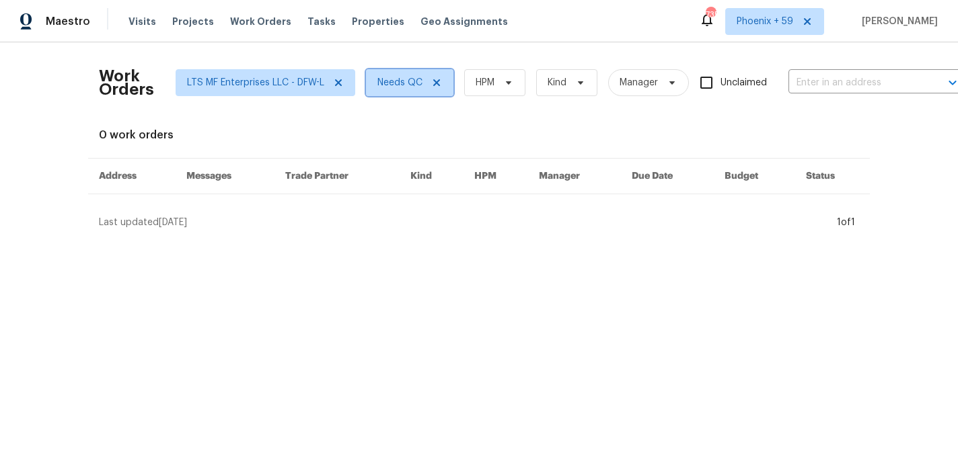
click at [437, 81] on icon at bounding box center [436, 82] width 11 height 11
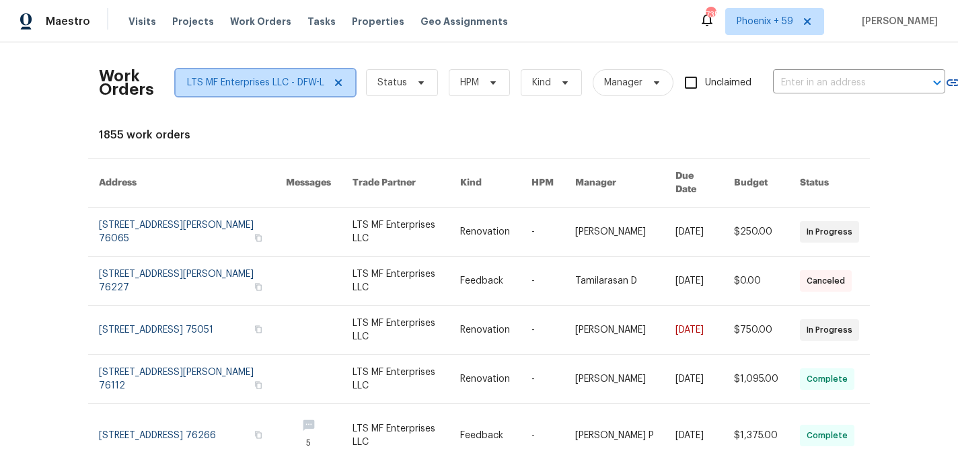
click at [342, 85] on icon at bounding box center [338, 82] width 7 height 7
